Goal: Task Accomplishment & Management: Complete application form

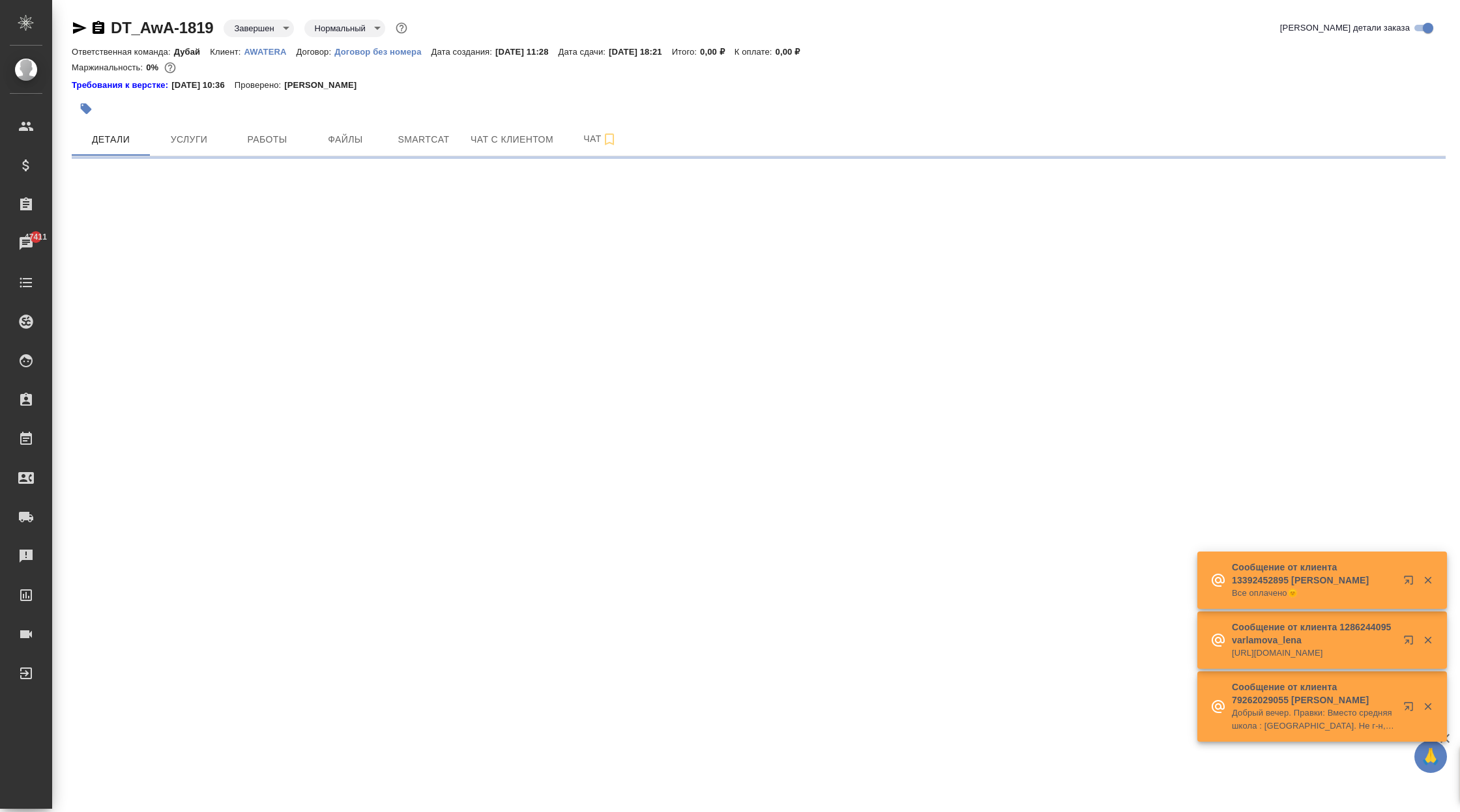
select select "RU"
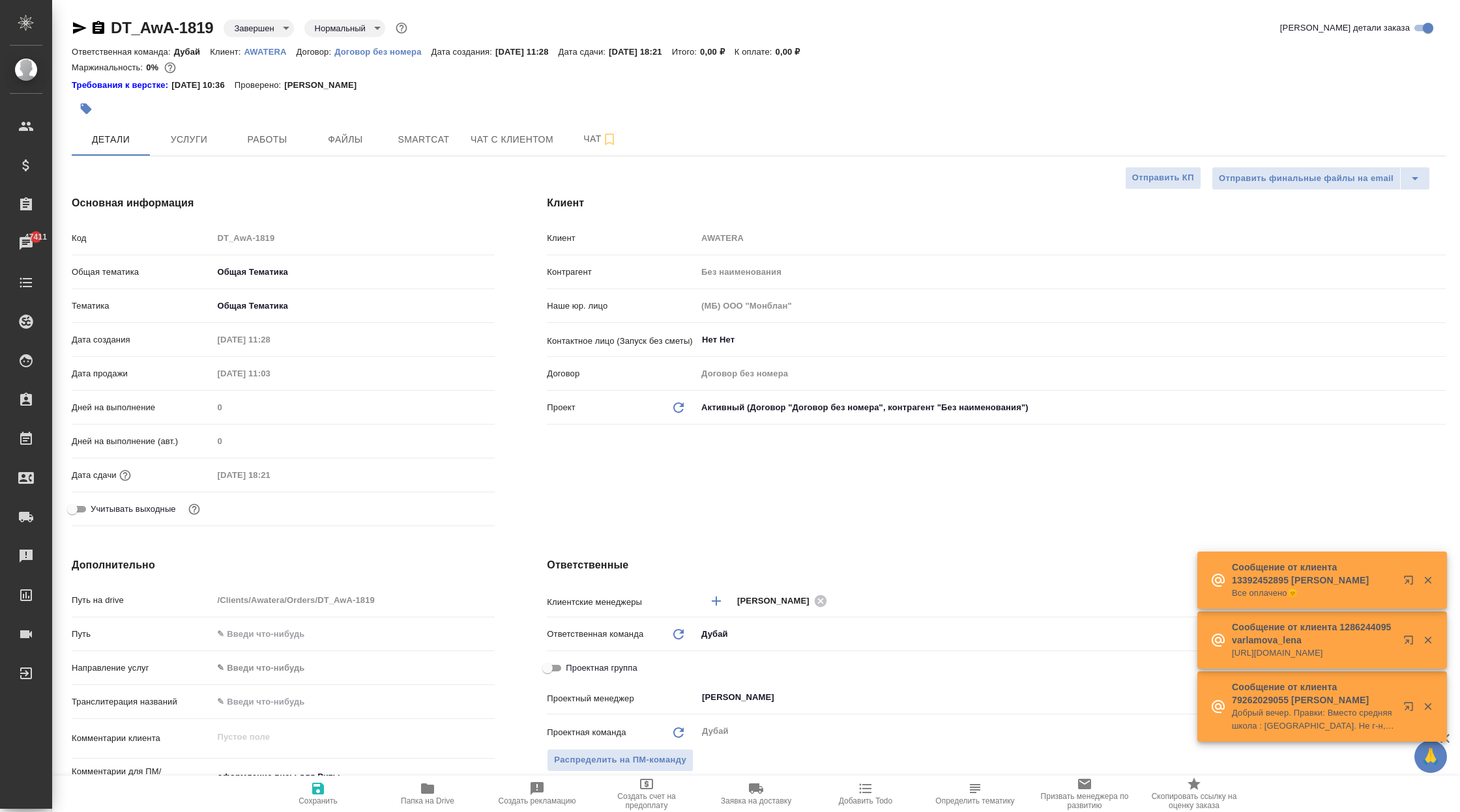
type textarea "x"
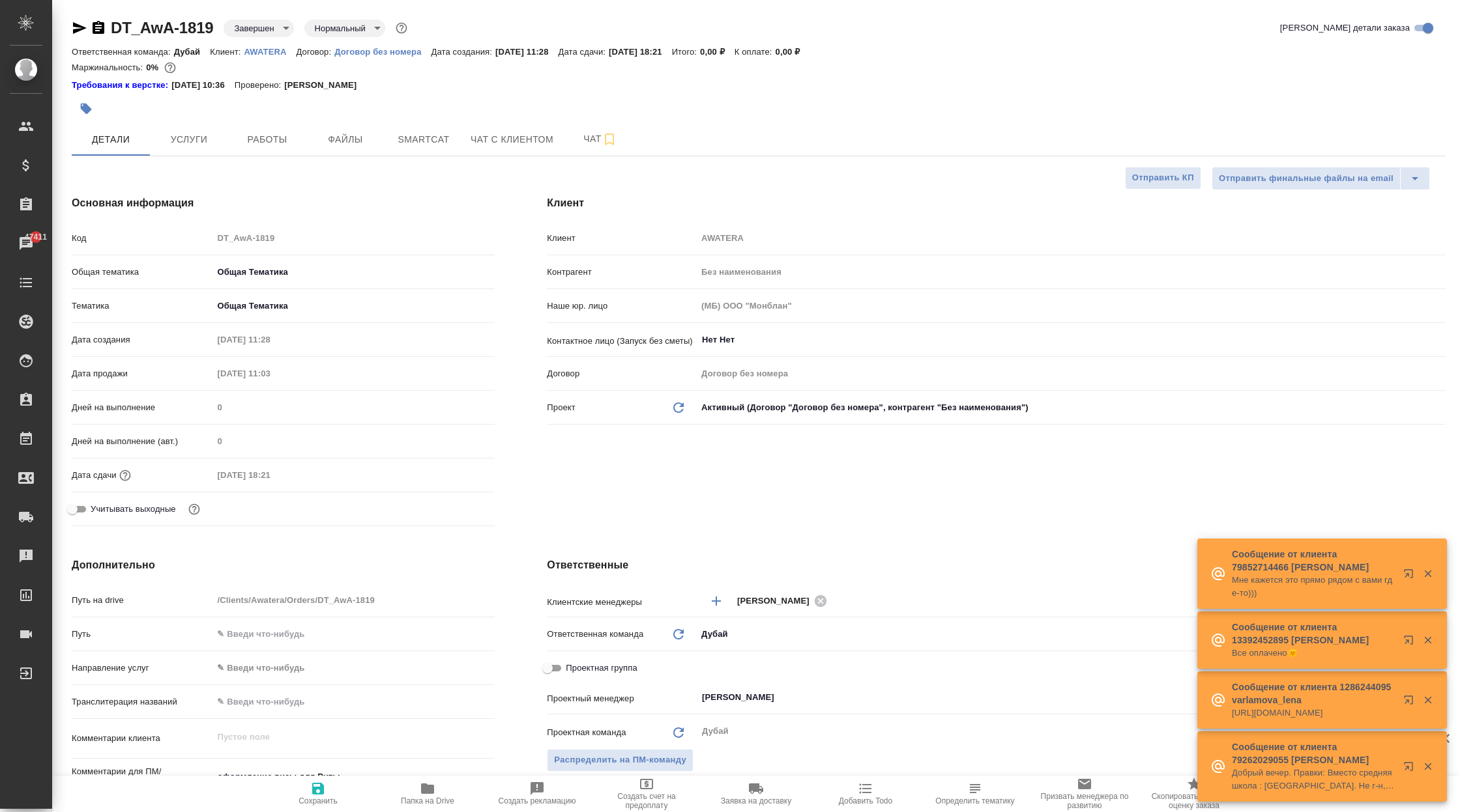
type textarea "x"
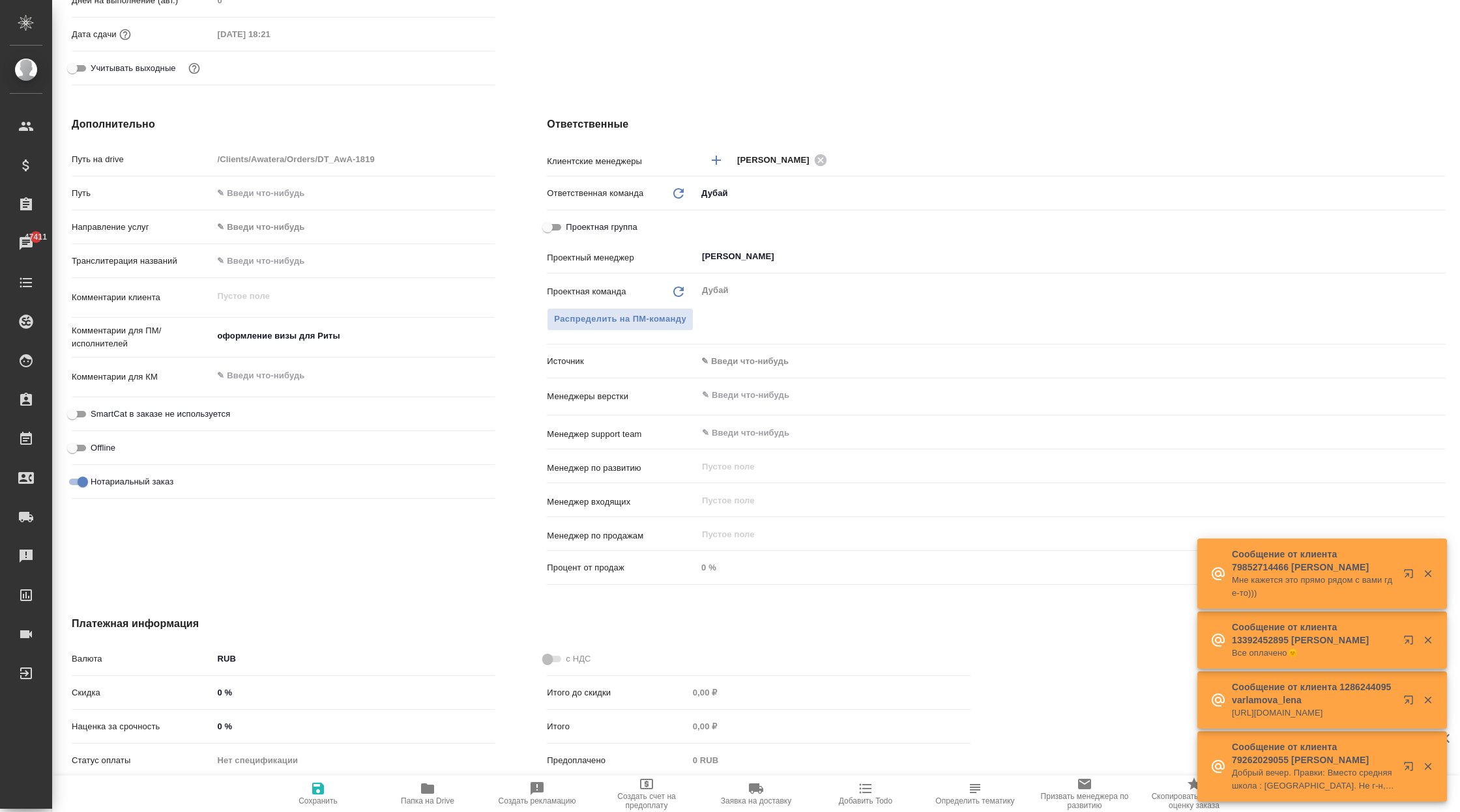
scroll to position [442, 0]
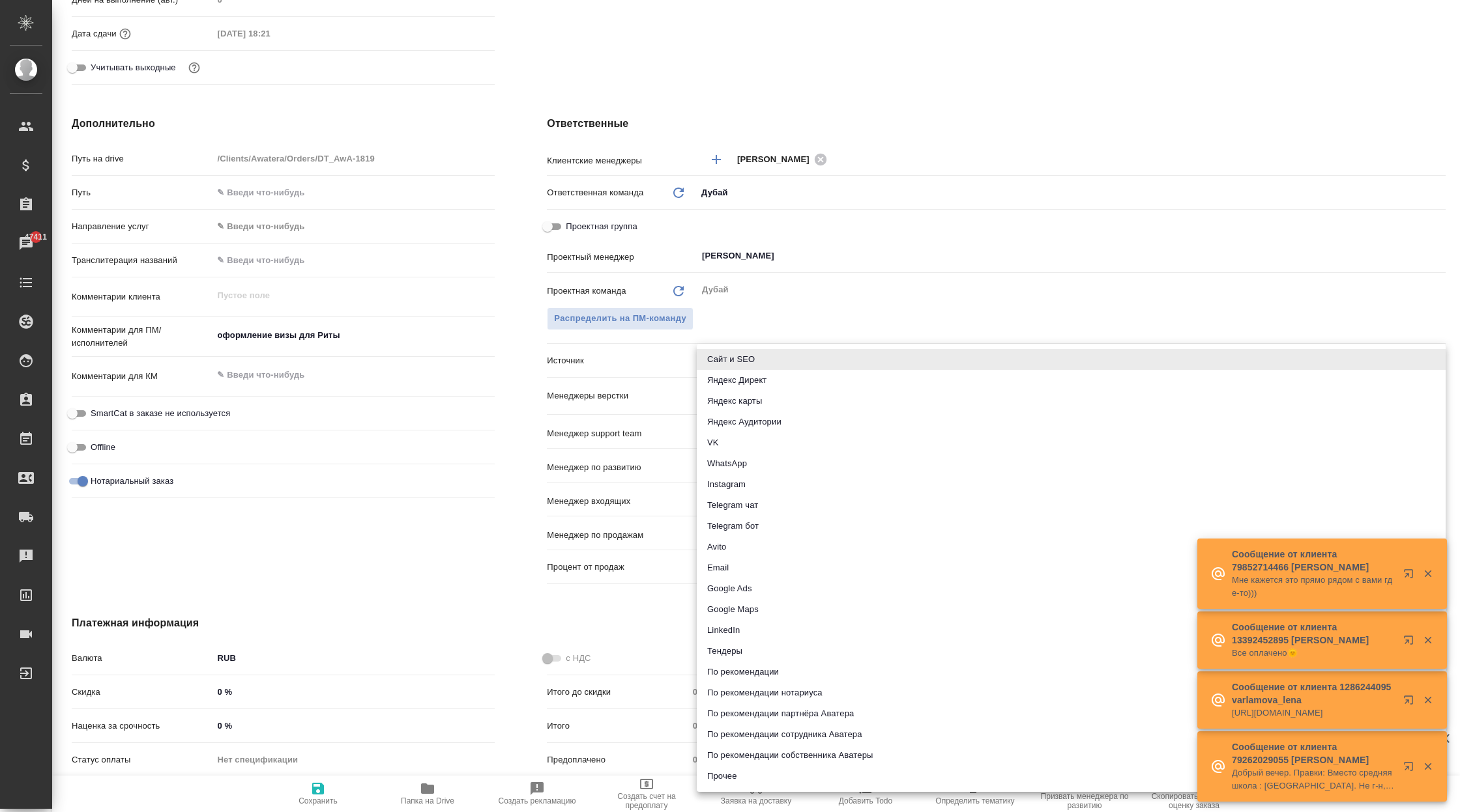
click at [737, 364] on body "🙏 .cls-1 fill:#fff; AWATERA Корэн Владислав Клиенты Спецификации Заказы 47411 Ч…" at bounding box center [730, 406] width 1460 height 812
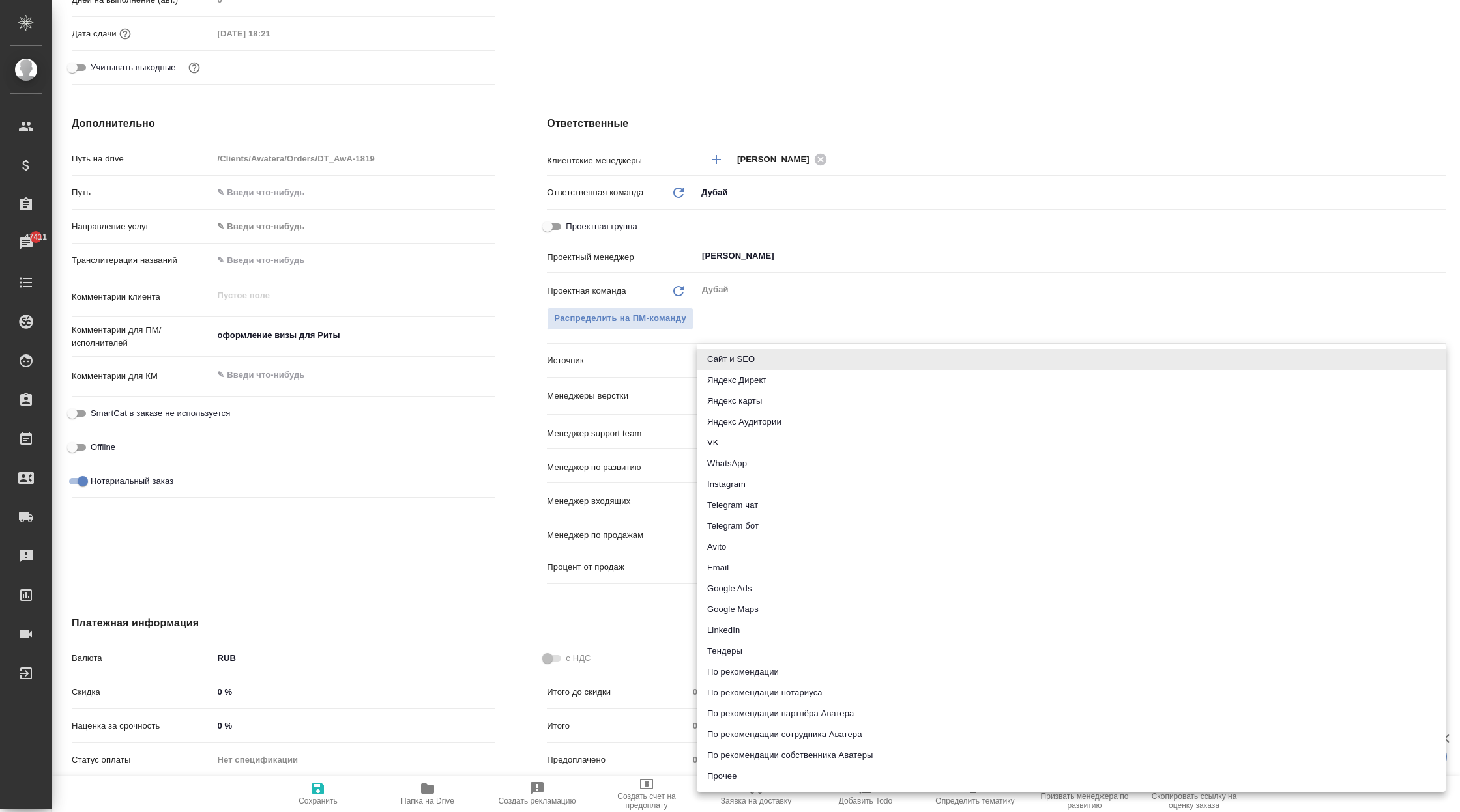
click at [754, 771] on li "Прочее" at bounding box center [1070, 776] width 748 height 21
type textarea "x"
type input "other"
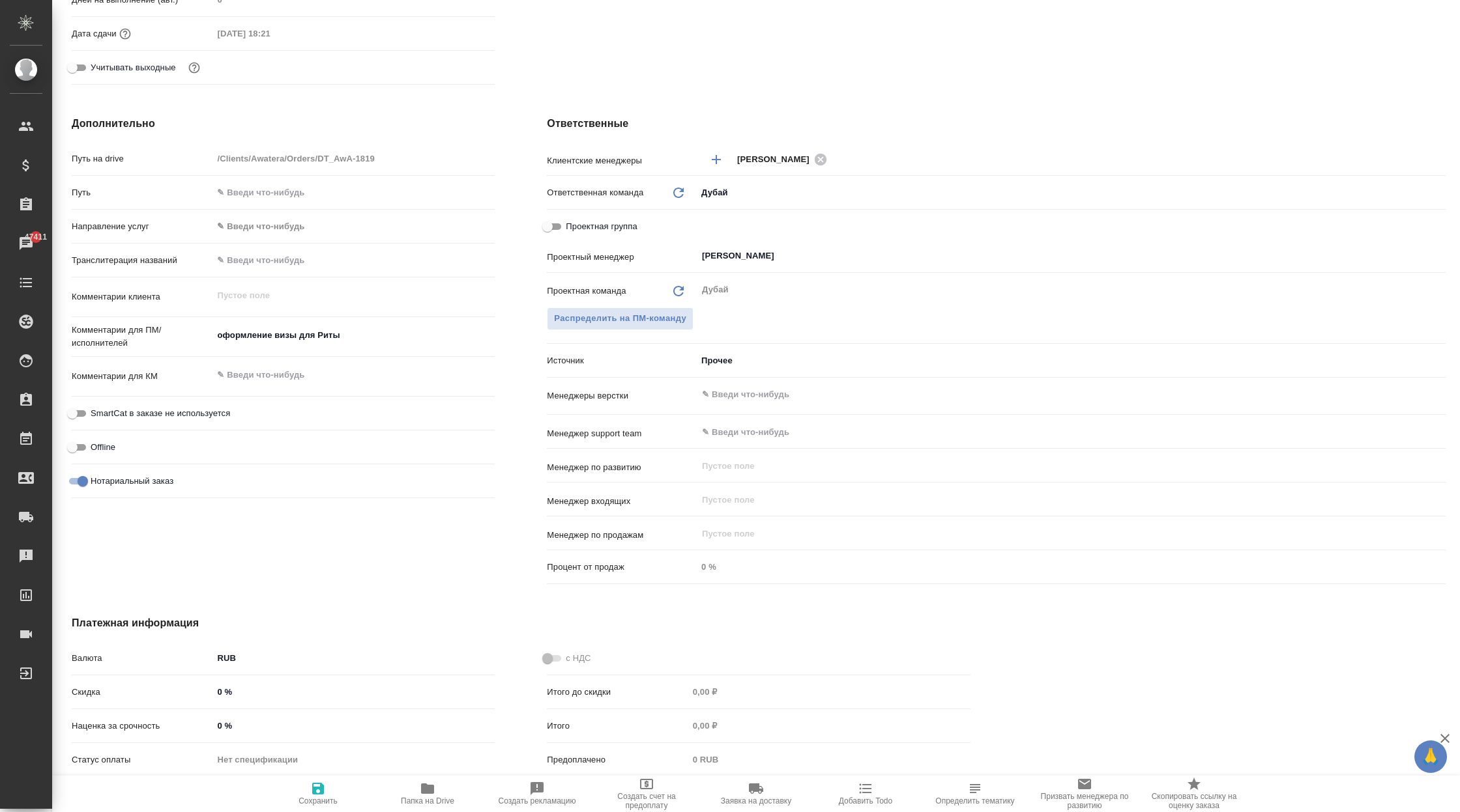
click at [328, 787] on span "Сохранить" at bounding box center [318, 792] width 94 height 24
type textarea "x"
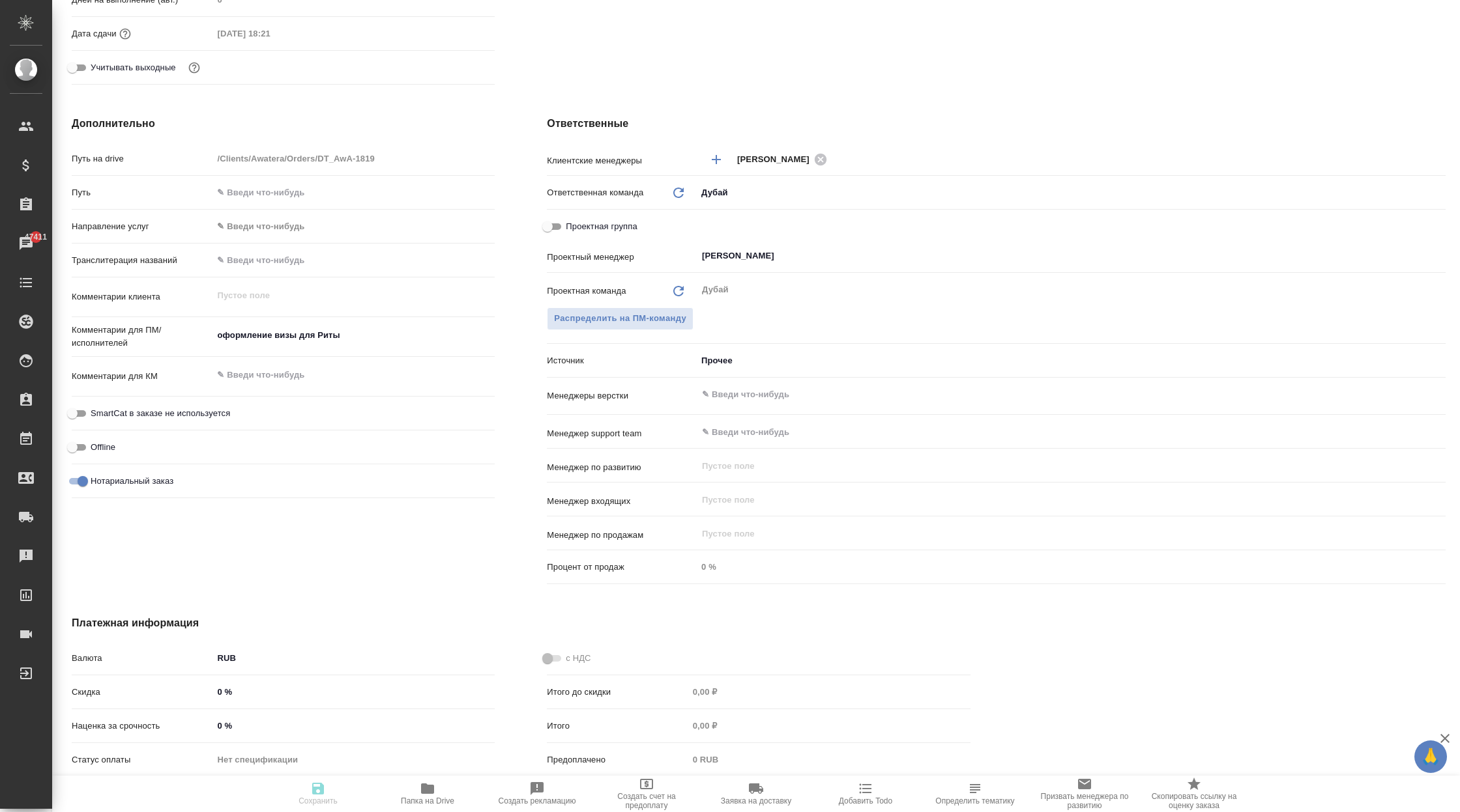
type textarea "x"
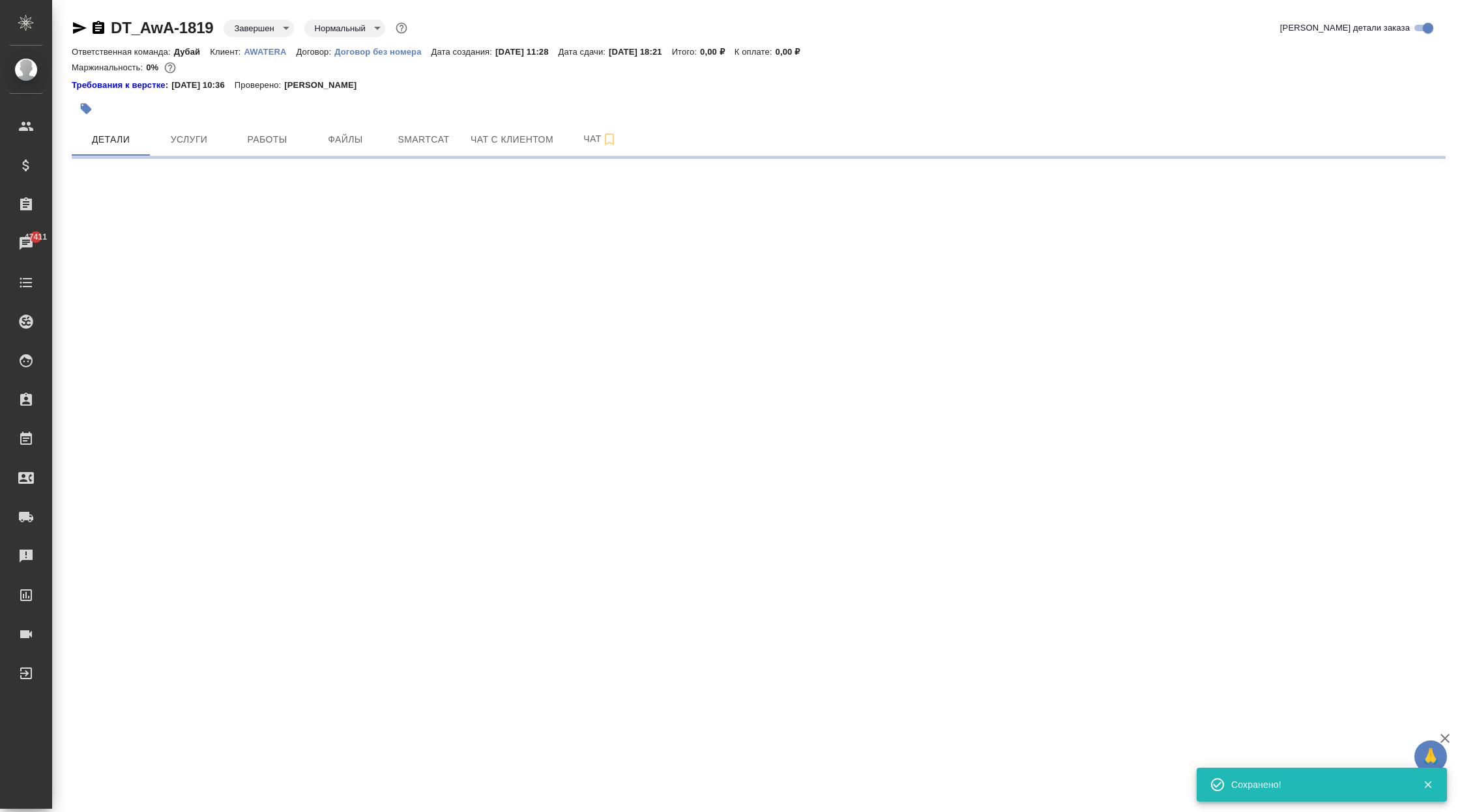
scroll to position [0, 0]
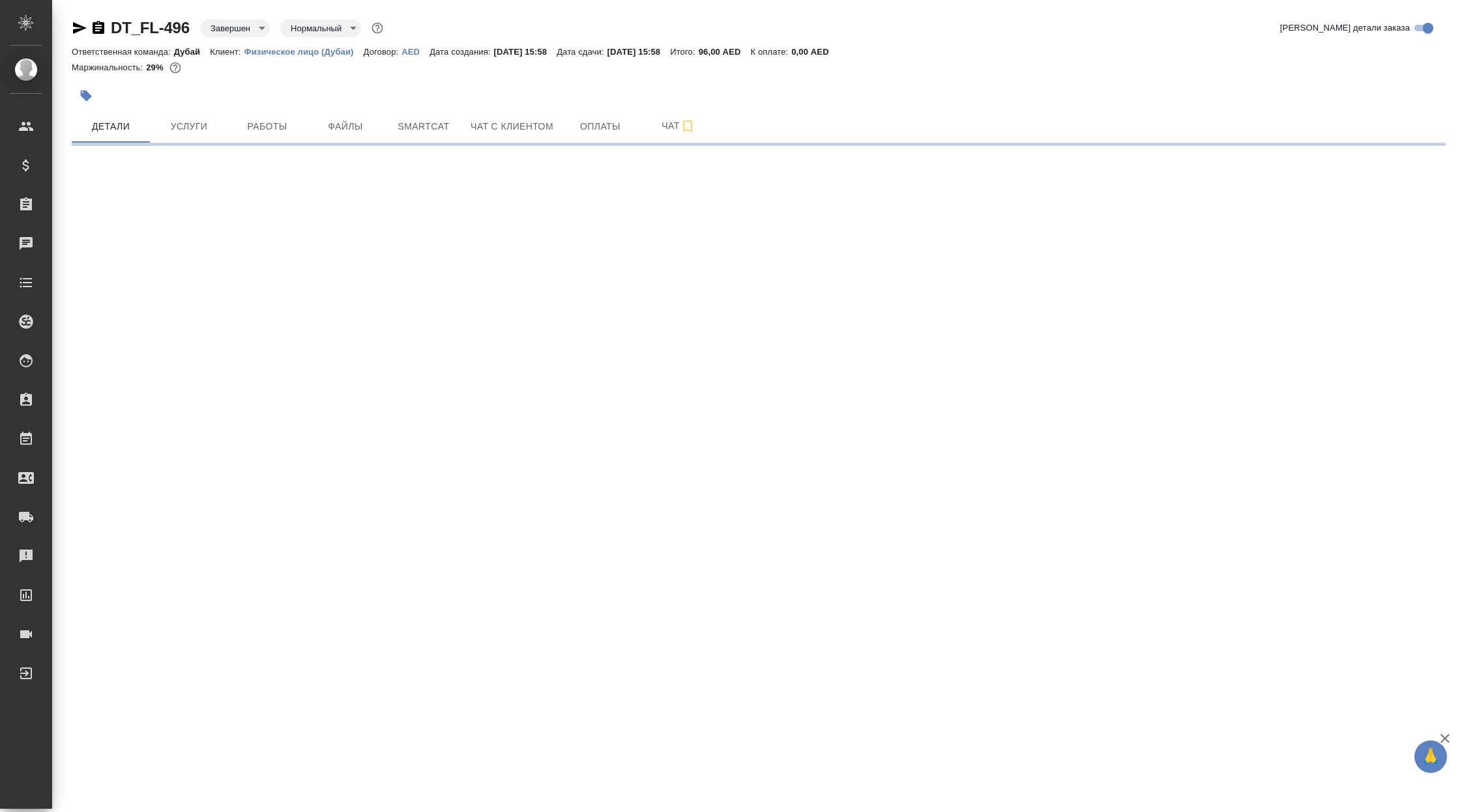
select select "RU"
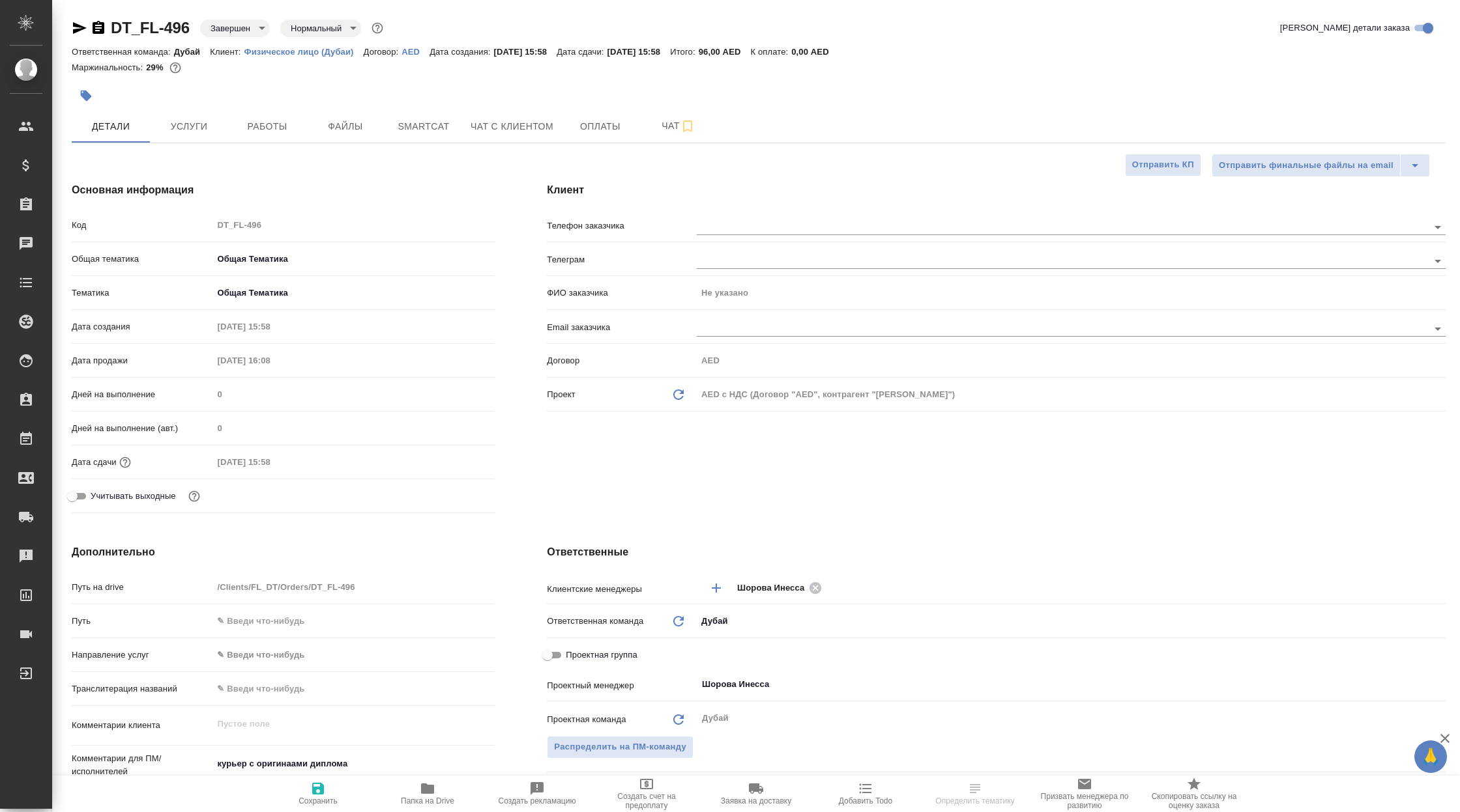
type textarea "x"
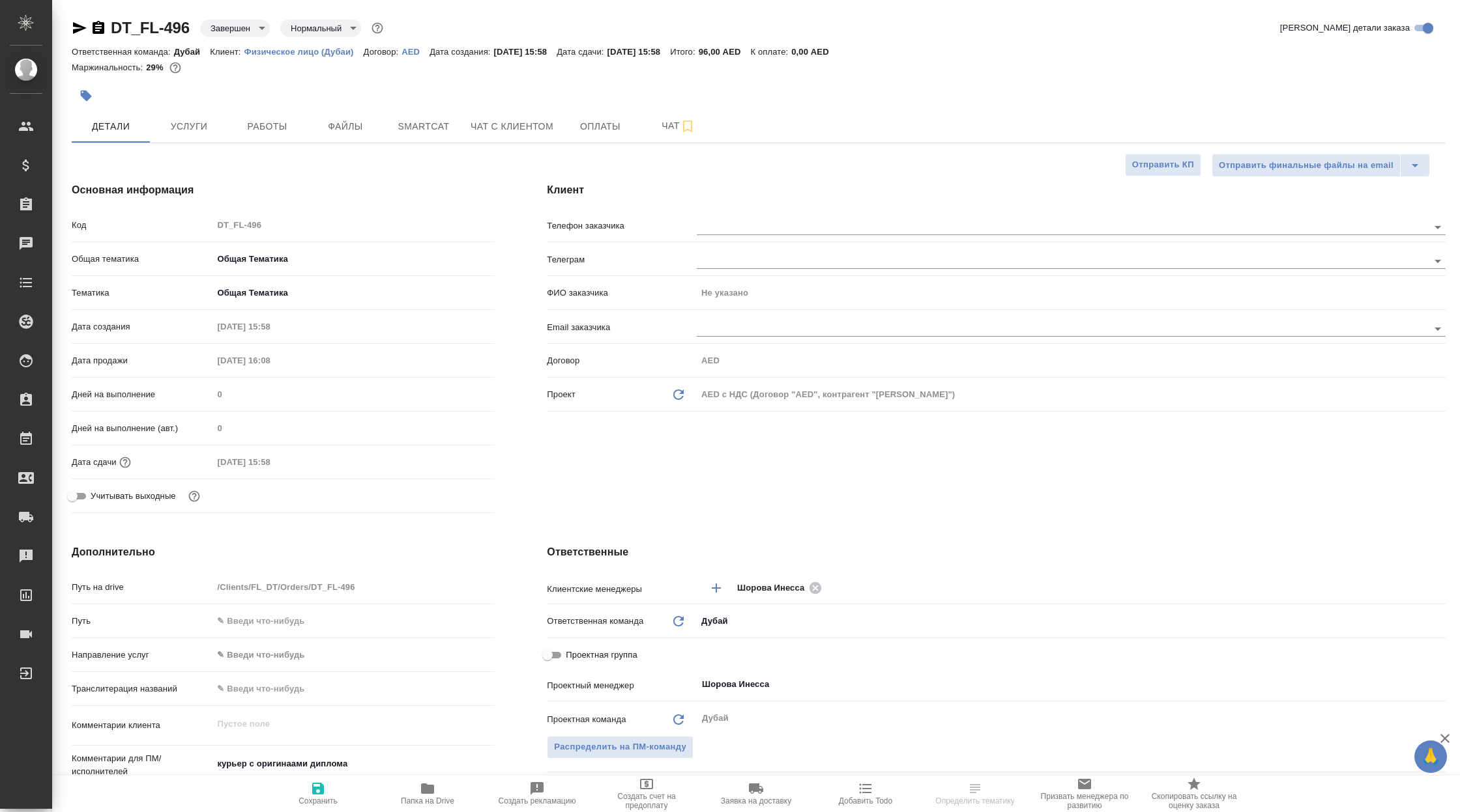
type textarea "x"
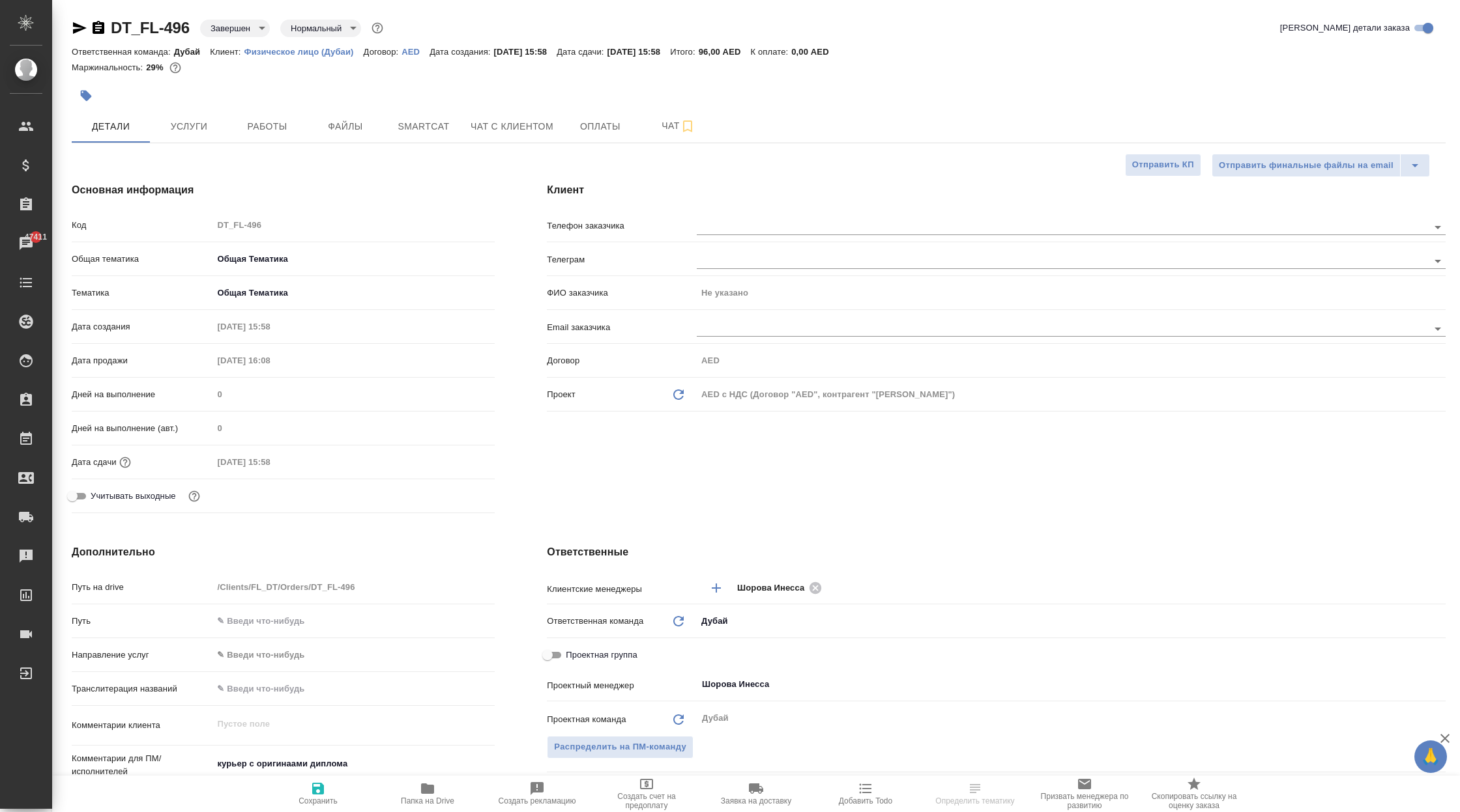
type textarea "x"
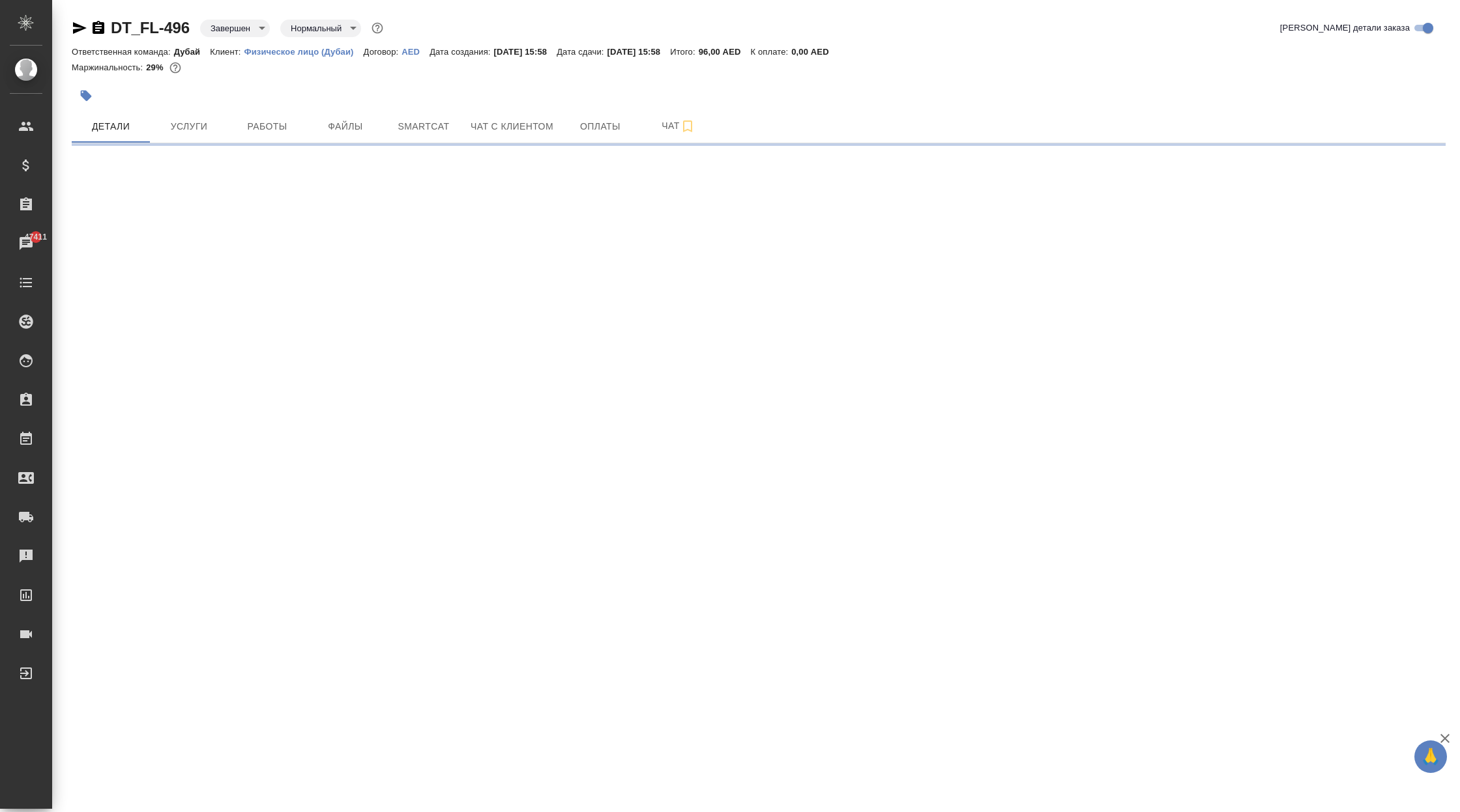
select select "RU"
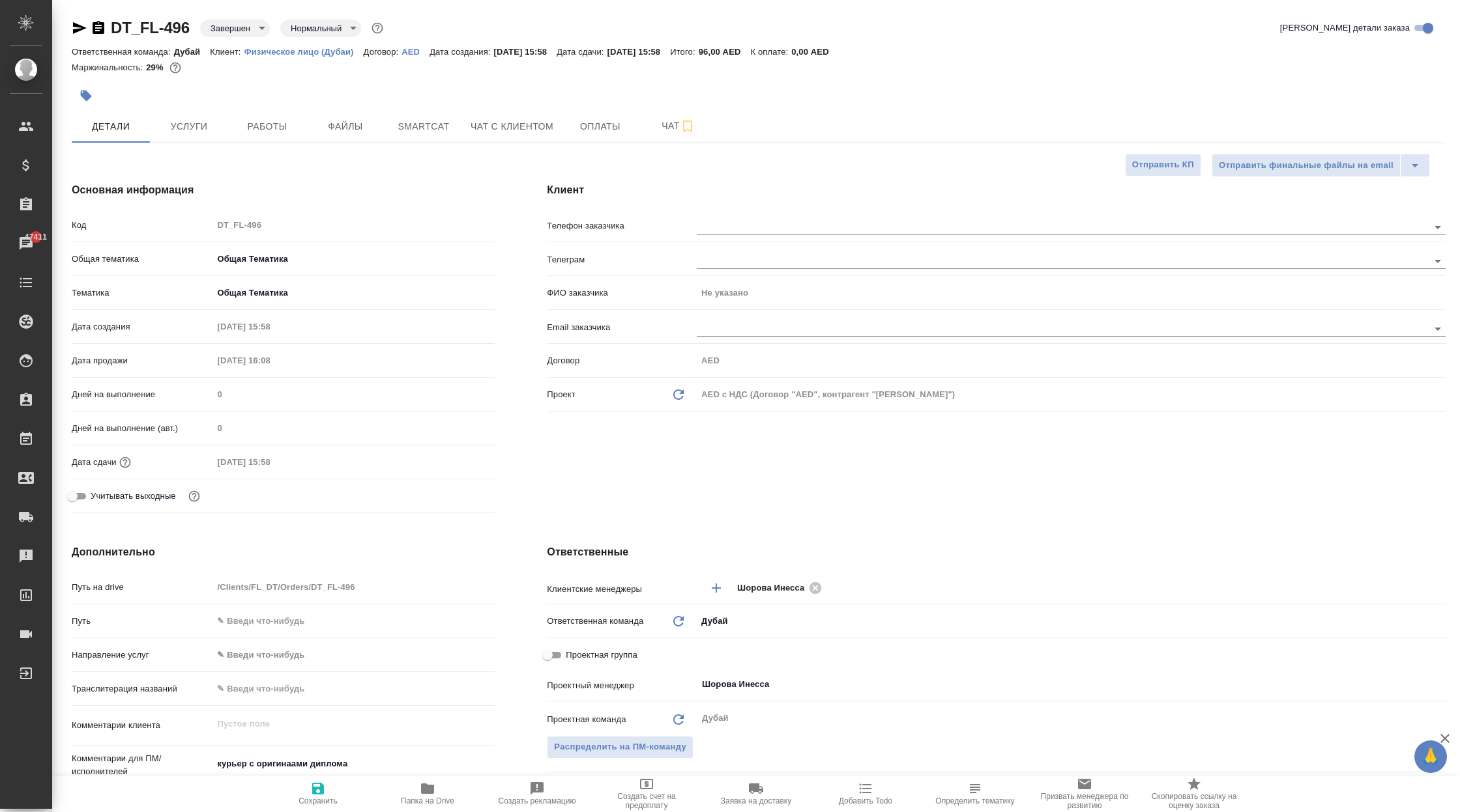
type textarea "x"
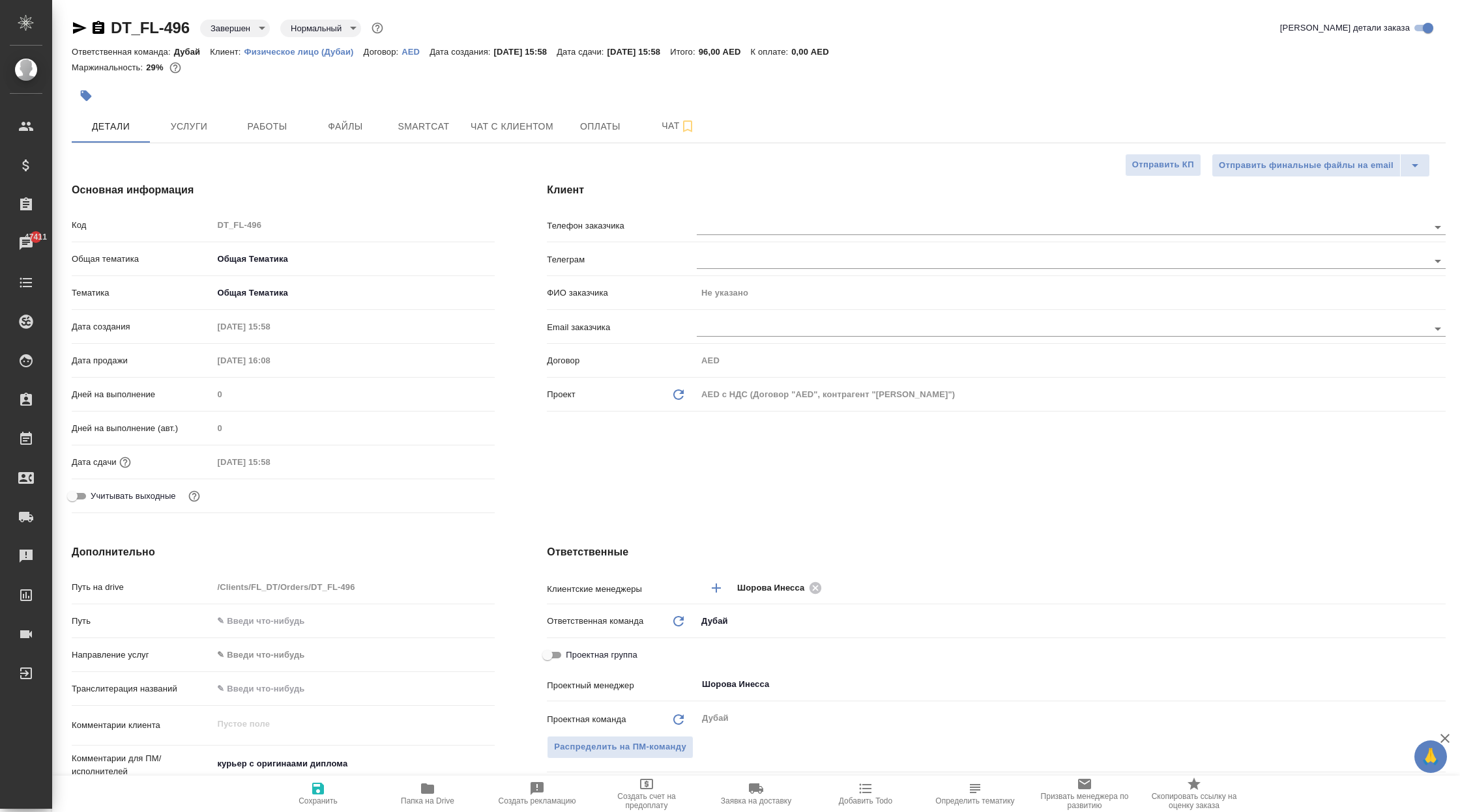
type textarea "x"
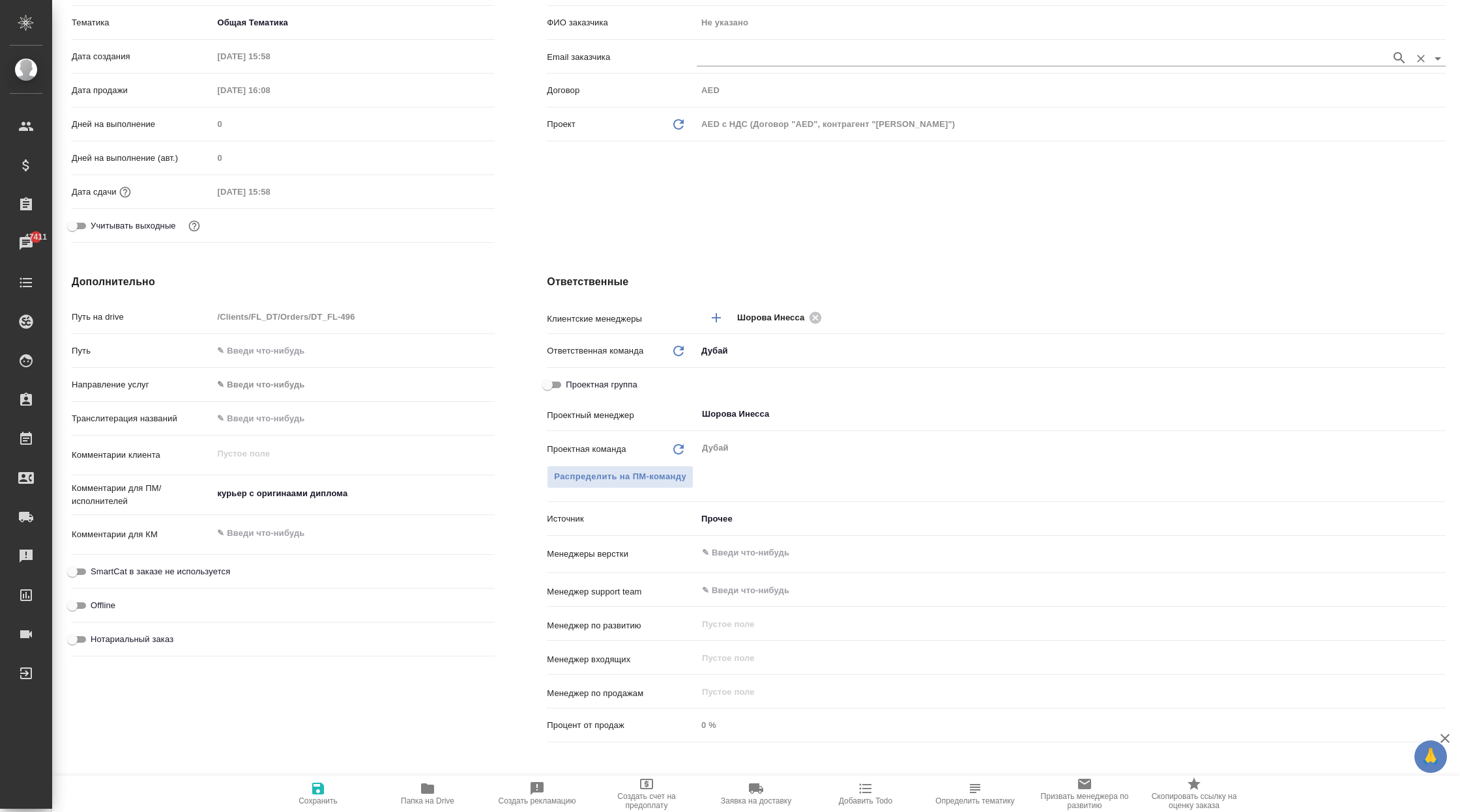
scroll to position [298, 0]
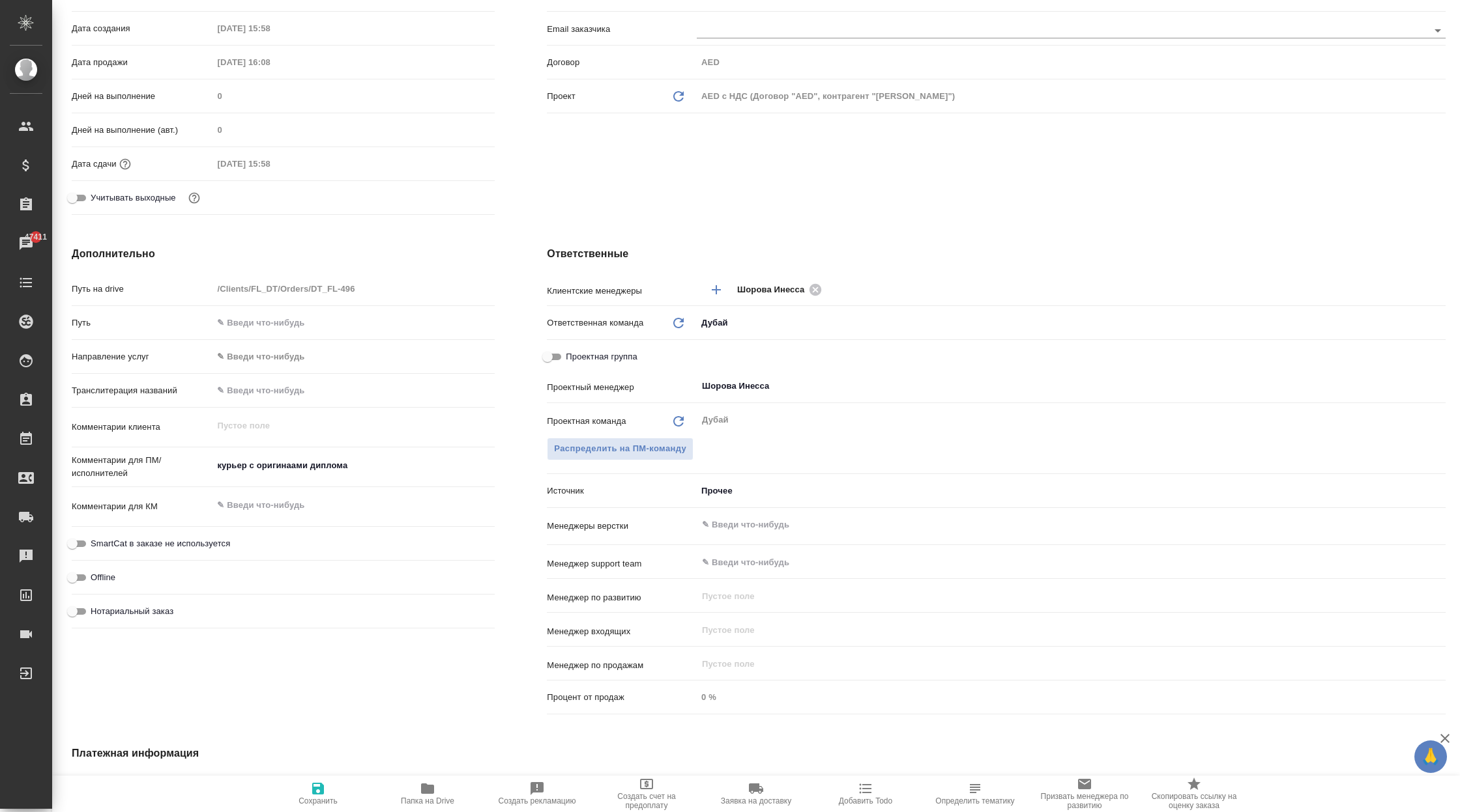
click at [724, 491] on body "🙏 .cls-1 fill:#fff; AWATERA Корэн Владислав Клиенты Спецификации Заказы 47411 Ч…" at bounding box center [730, 406] width 1460 height 812
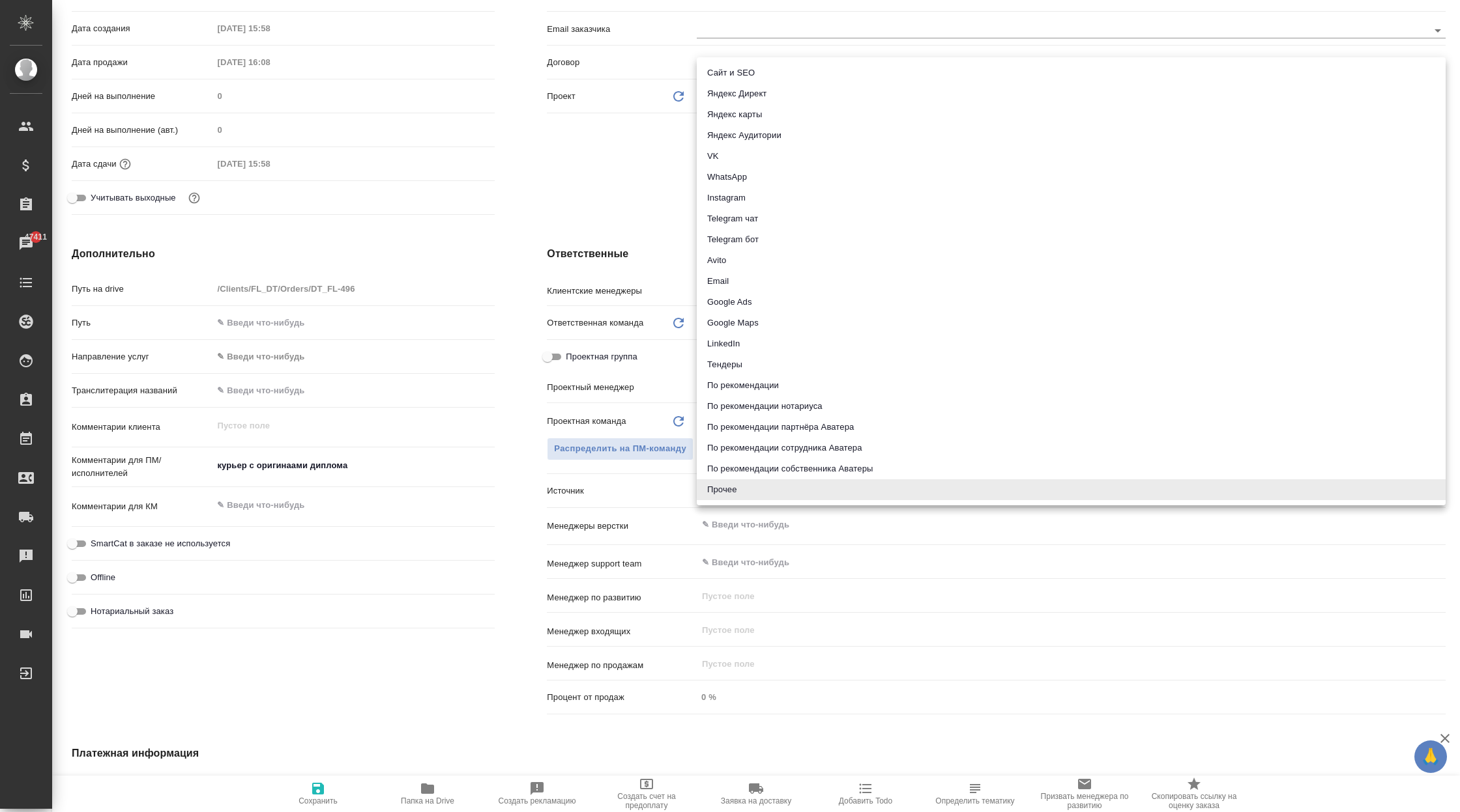
type textarea "x"
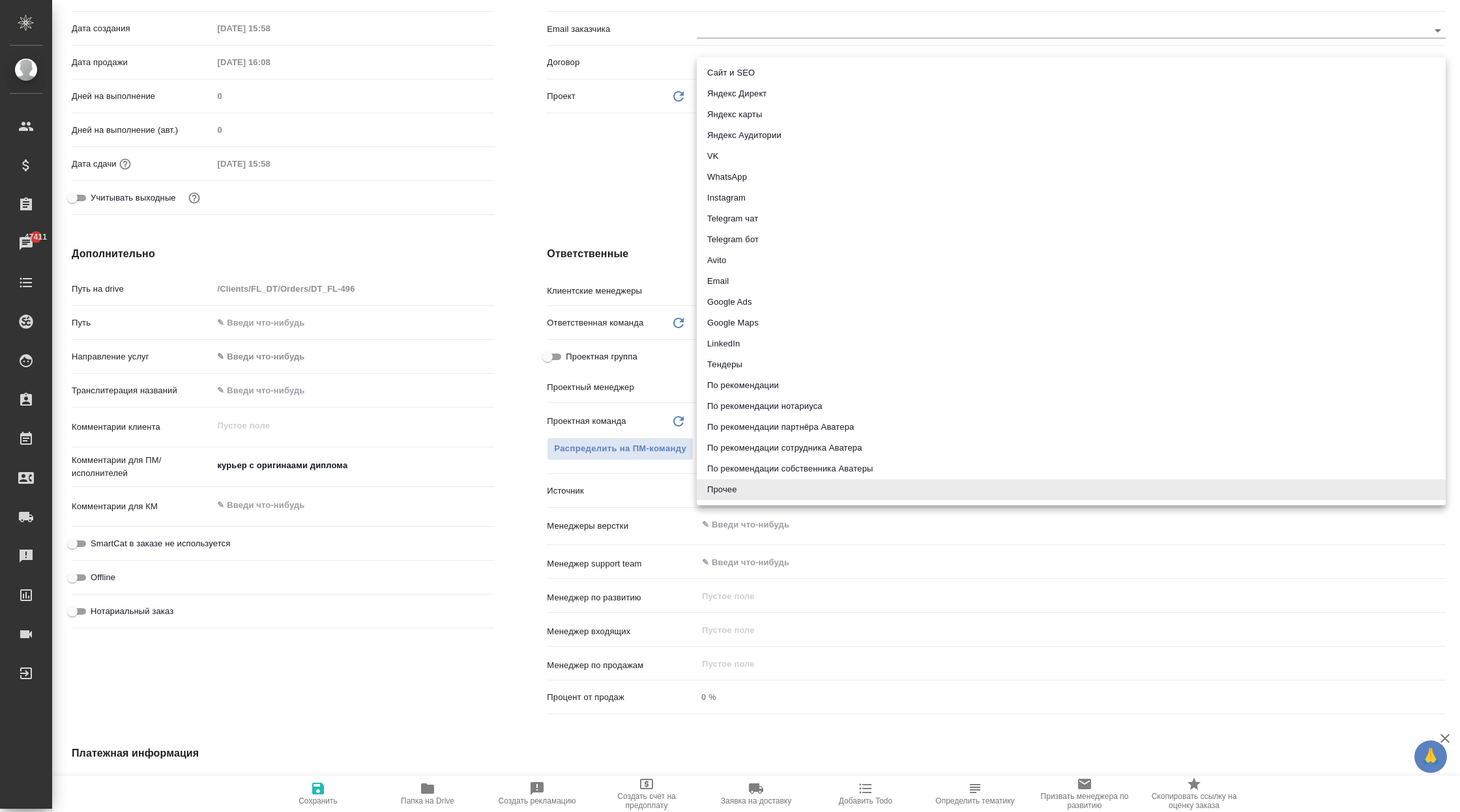
type textarea "x"
click at [814, 132] on li "Яндекс Аудитории" at bounding box center [1070, 135] width 748 height 21
type textarea "x"
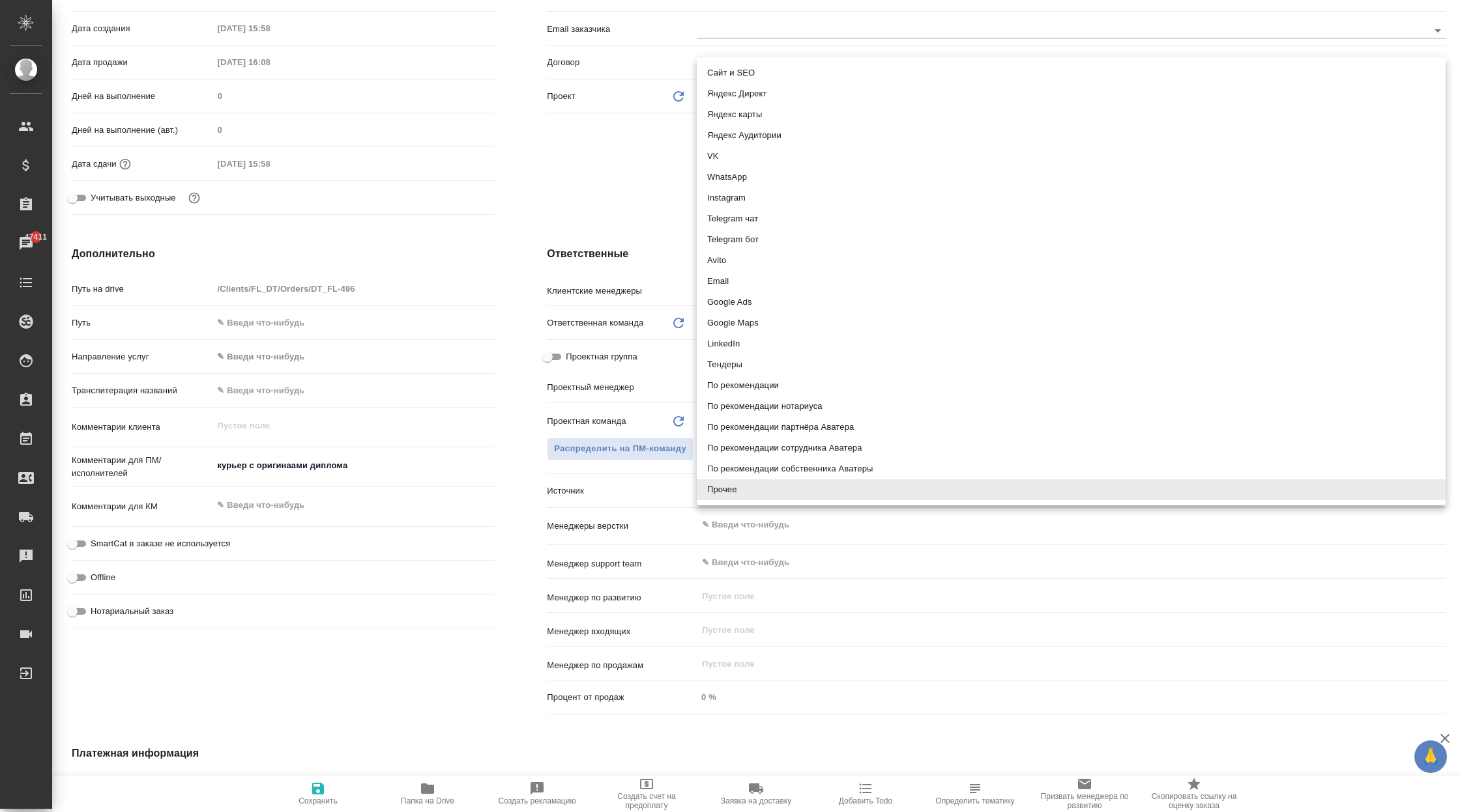
type input "yandexAudience"
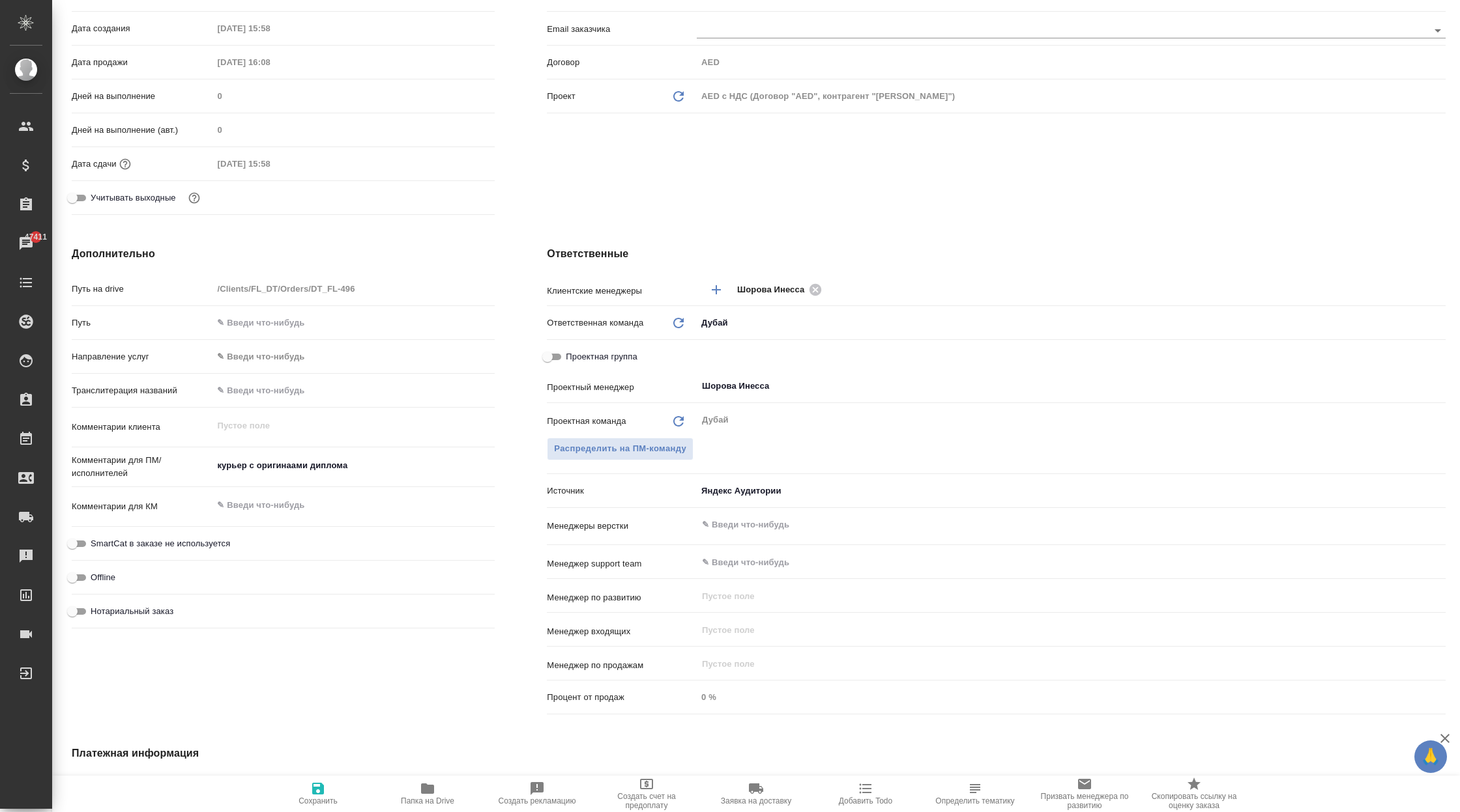
click at [308, 799] on span "Сохранить" at bounding box center [317, 801] width 39 height 9
type textarea "x"
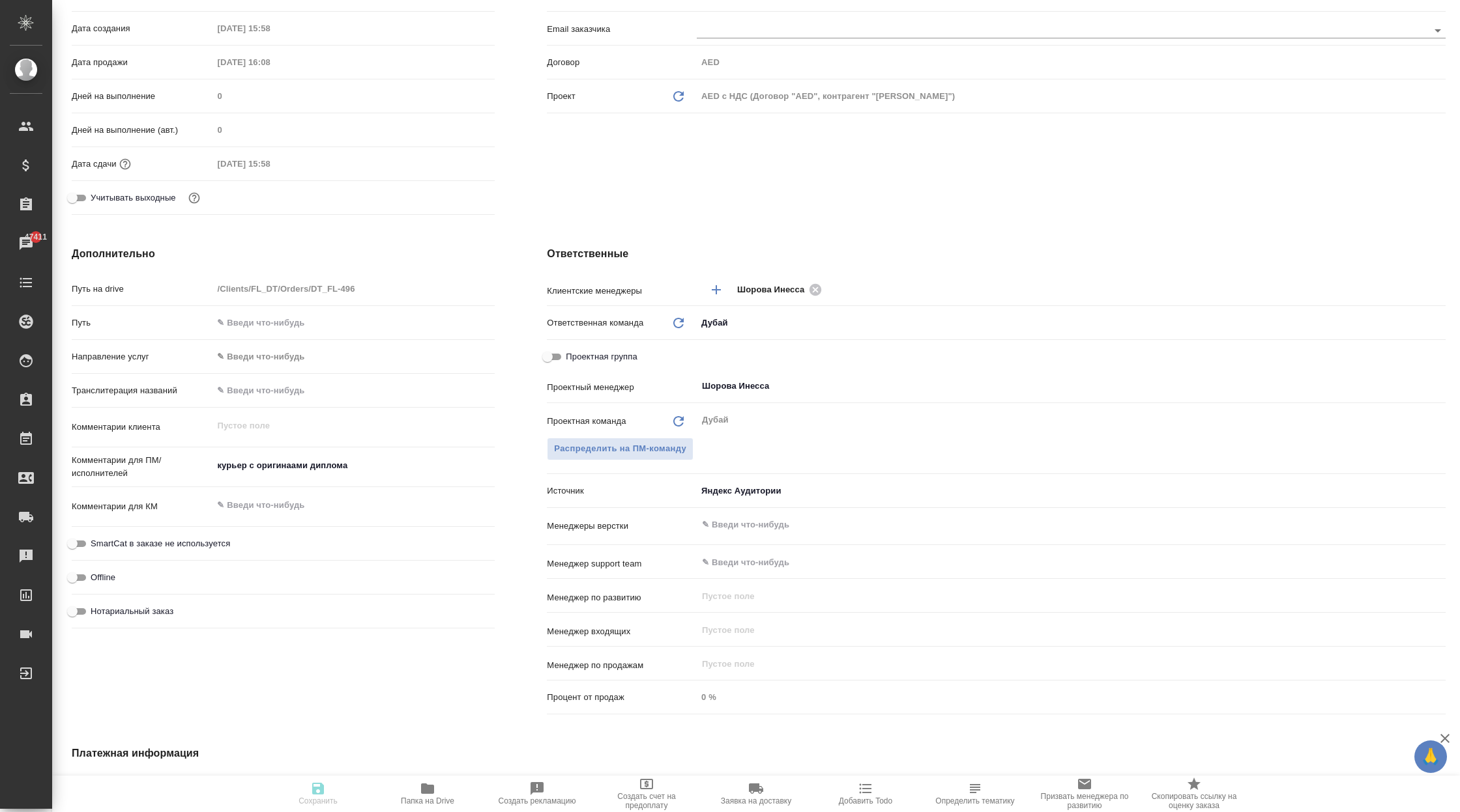
type textarea "x"
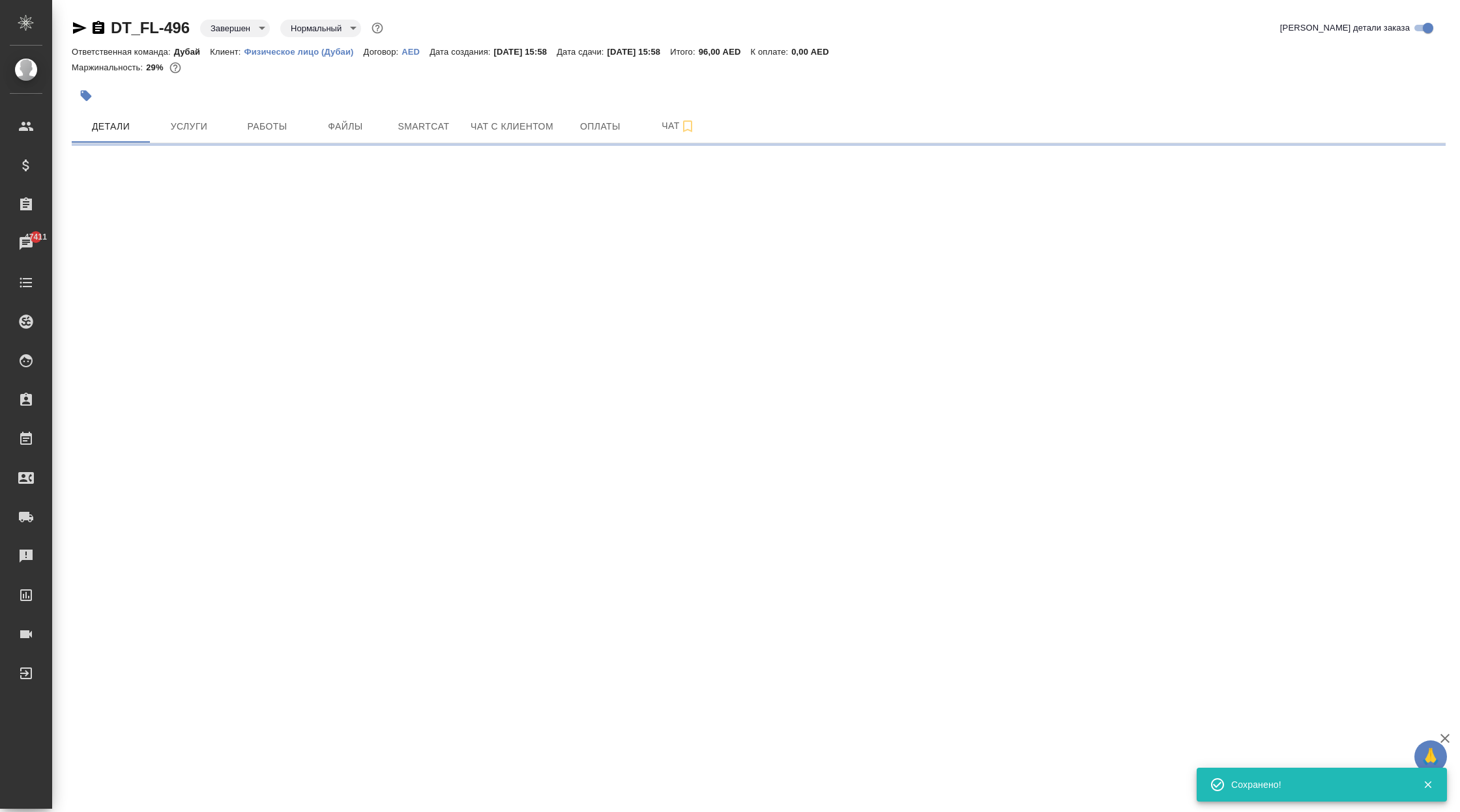
select select "RU"
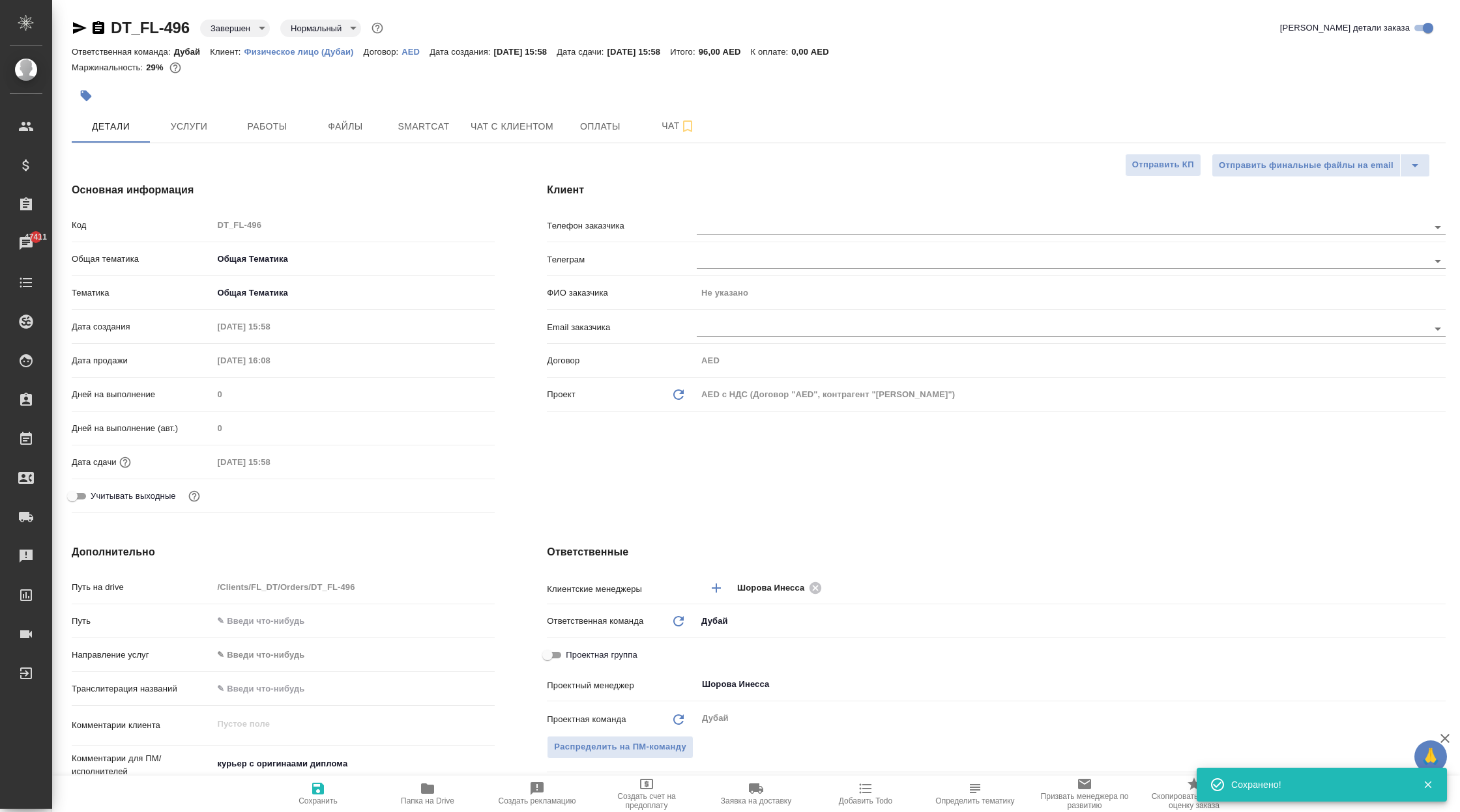
type textarea "x"
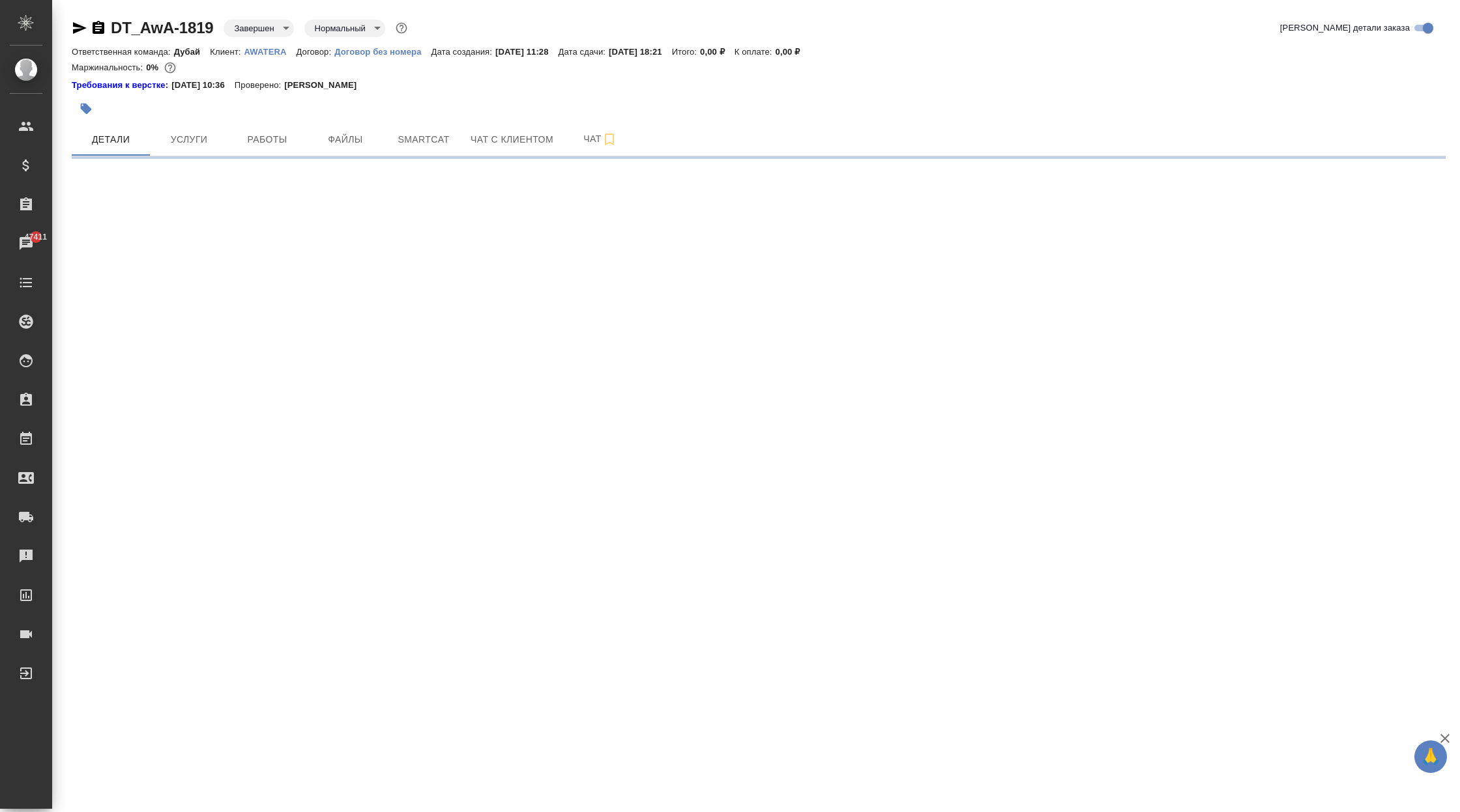
select select "RU"
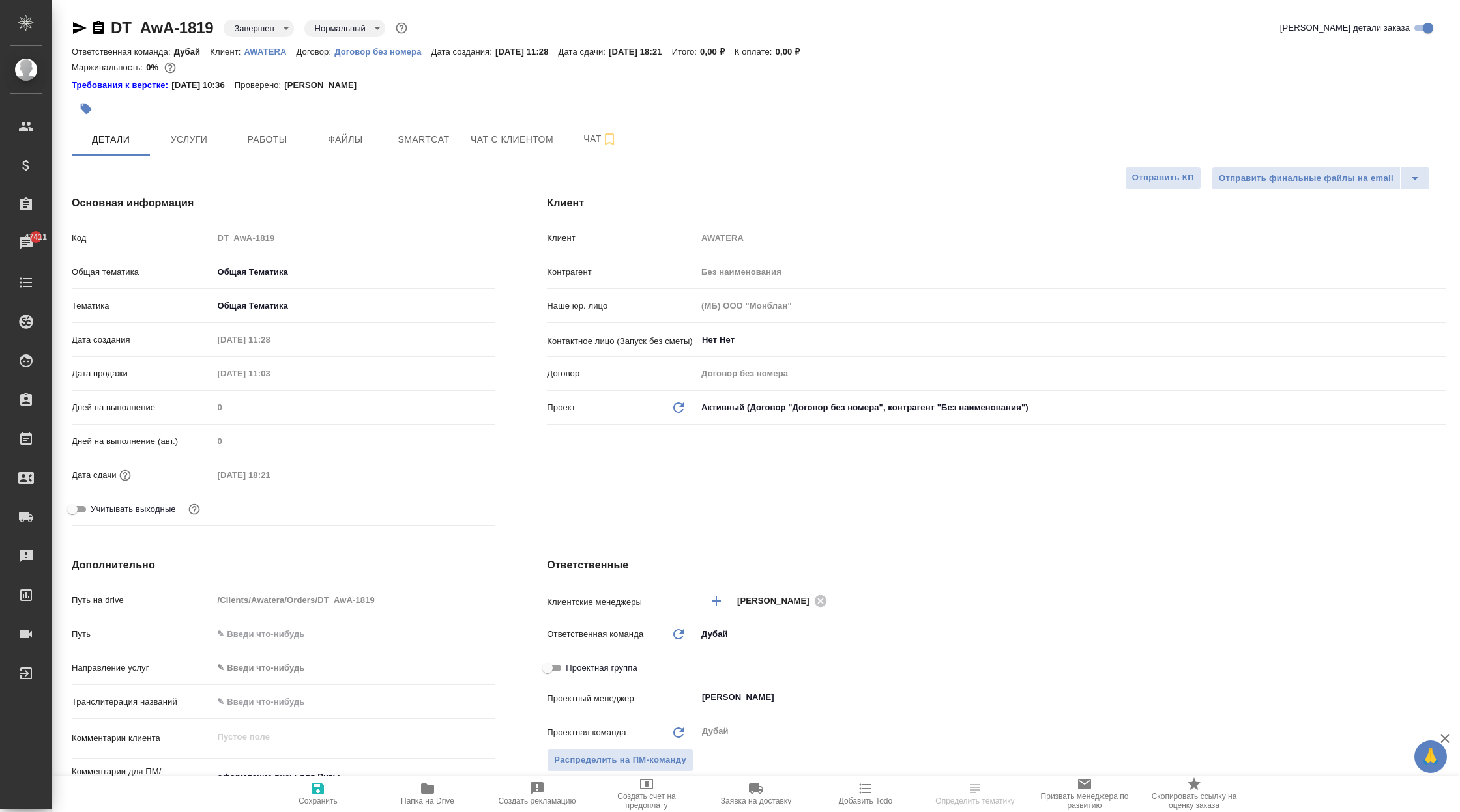
type textarea "x"
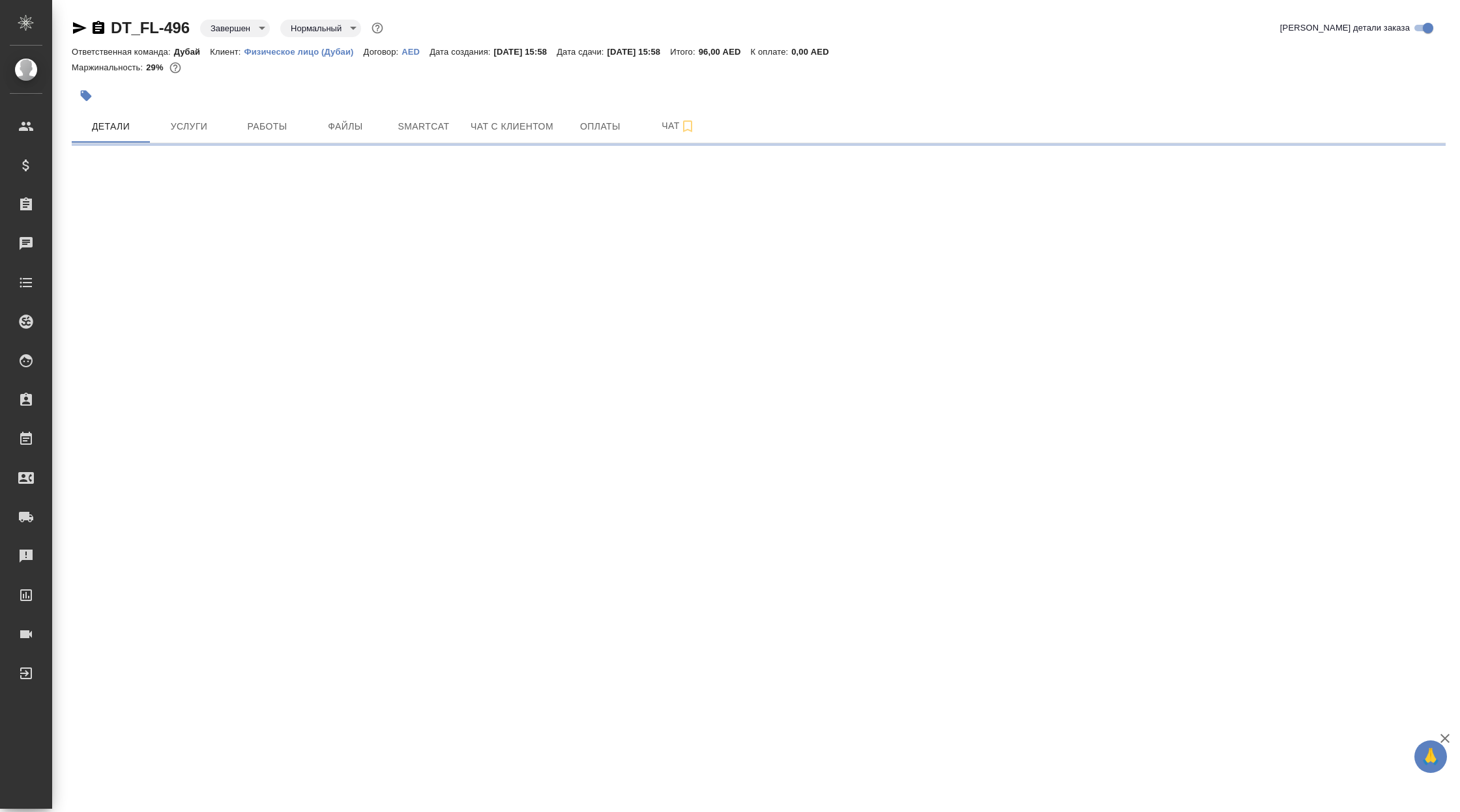
select select "RU"
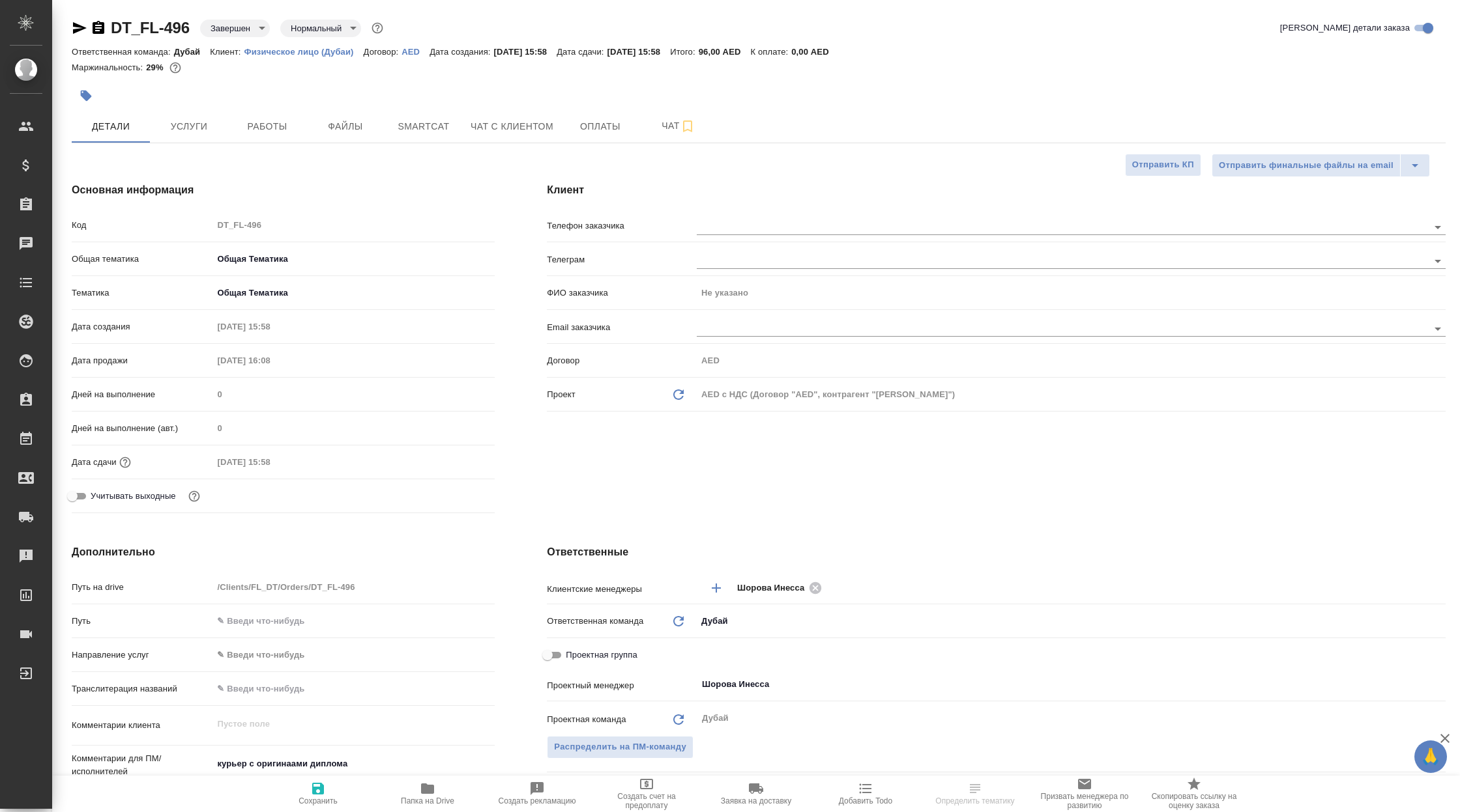
type textarea "x"
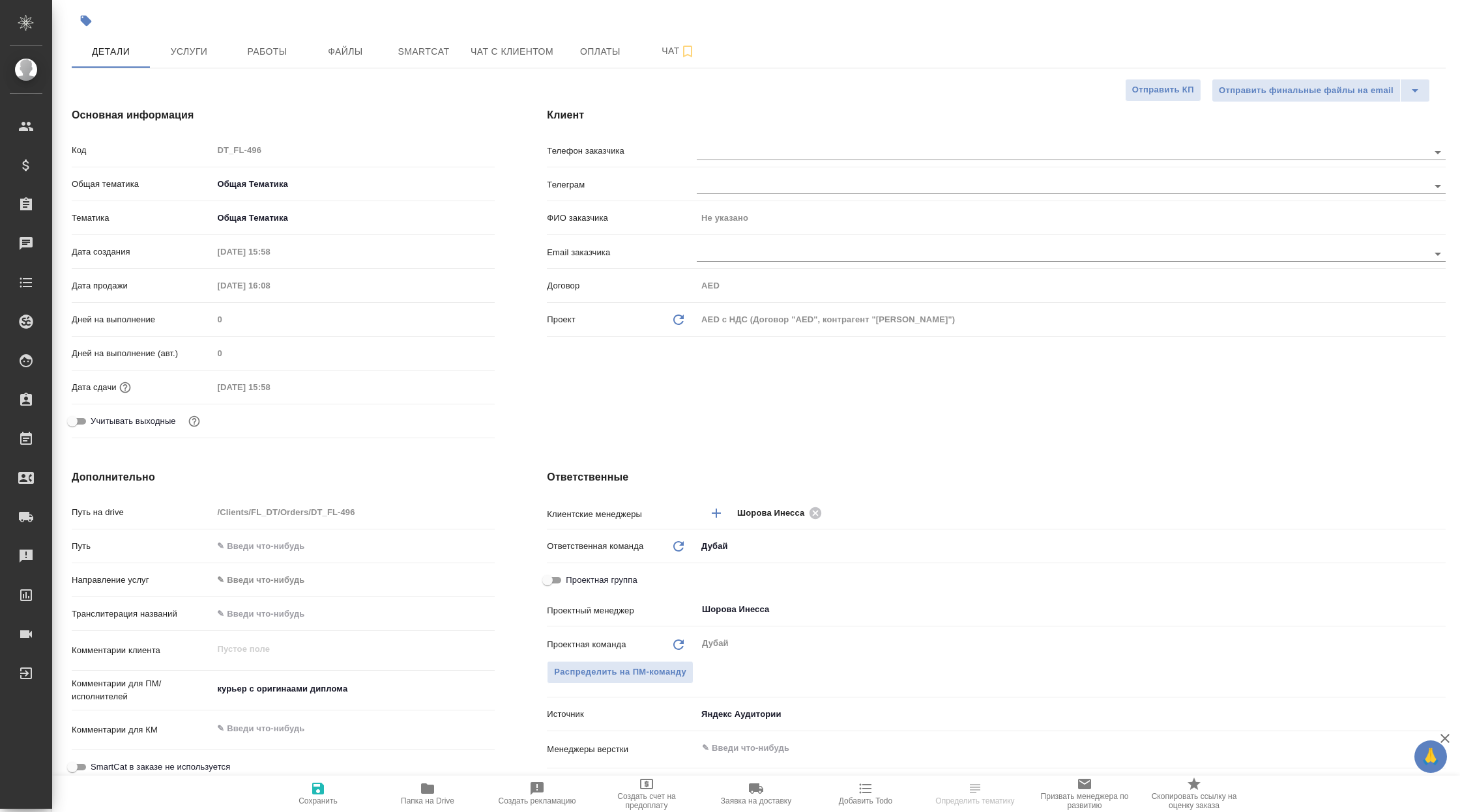
scroll to position [141, 0]
